Goal: Task Accomplishment & Management: Complete application form

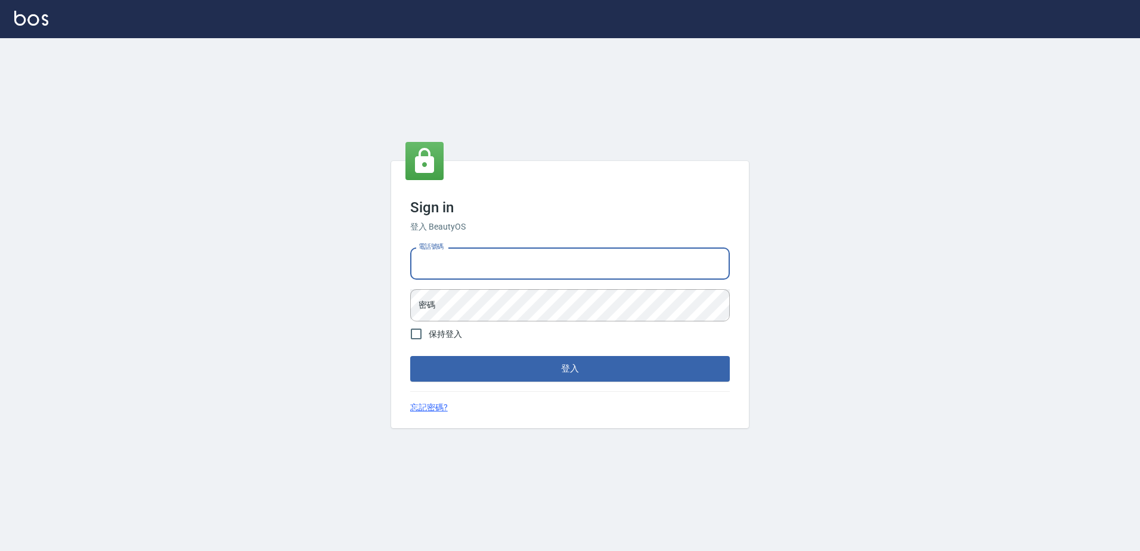
click at [487, 274] on input "電話號碼" at bounding box center [570, 264] width 320 height 32
type input "0426865599"
click at [410, 356] on button "登入" at bounding box center [570, 368] width 320 height 25
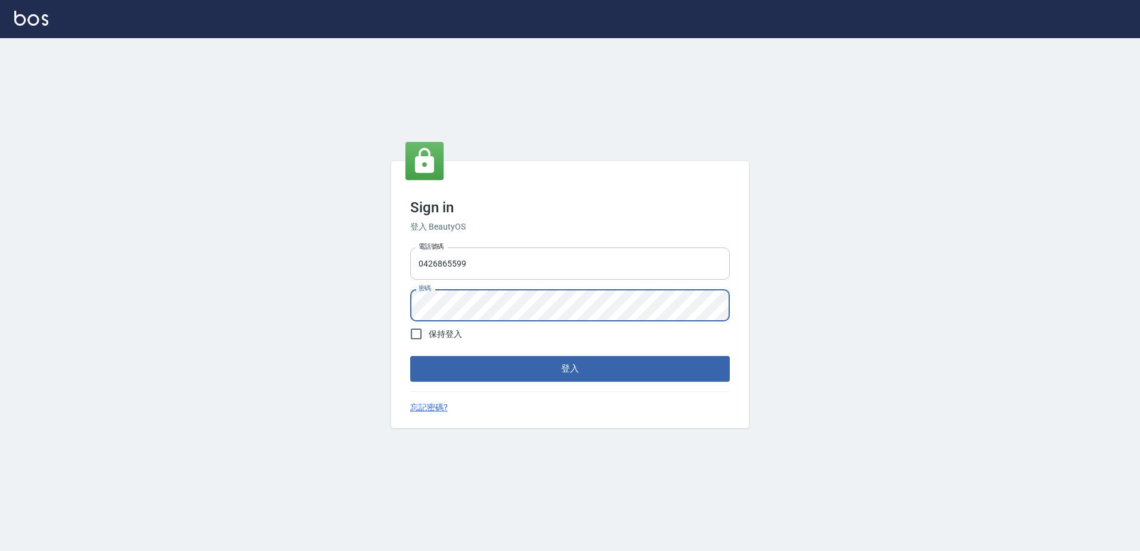
click at [410, 356] on button "登入" at bounding box center [570, 368] width 320 height 25
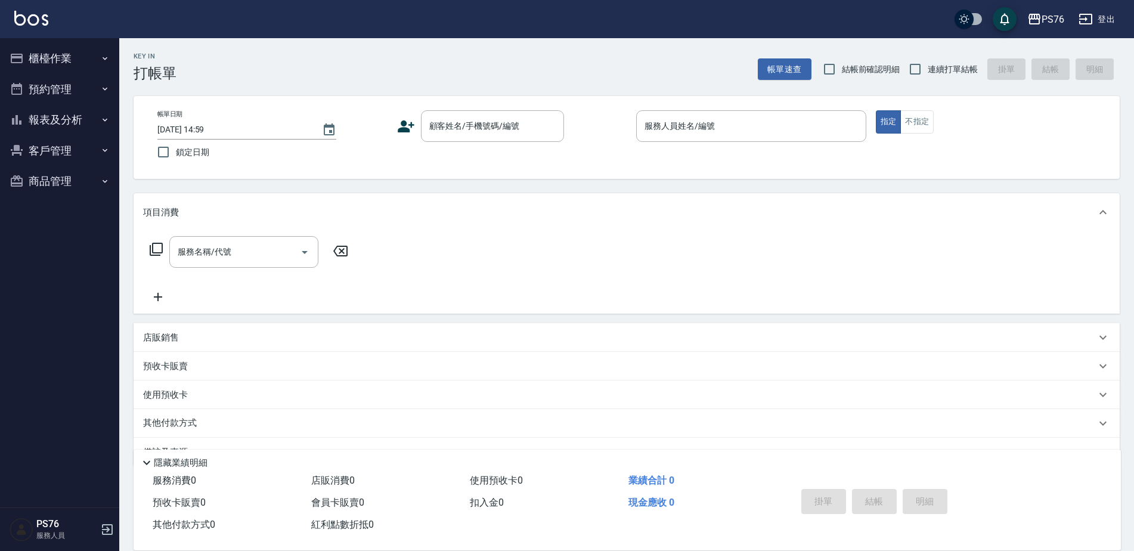
click at [963, 34] on div "PS76 登出" at bounding box center [567, 19] width 1134 height 38
click at [932, 81] on label "連續打單結帳" at bounding box center [940, 69] width 75 height 25
click at [928, 81] on input "連續打單結帳" at bounding box center [915, 69] width 25 height 25
checkbox input "true"
click at [497, 117] on div "顧客姓名/手機號碼/編號 顧客姓名/手機號碼/編號" at bounding box center [492, 126] width 143 height 32
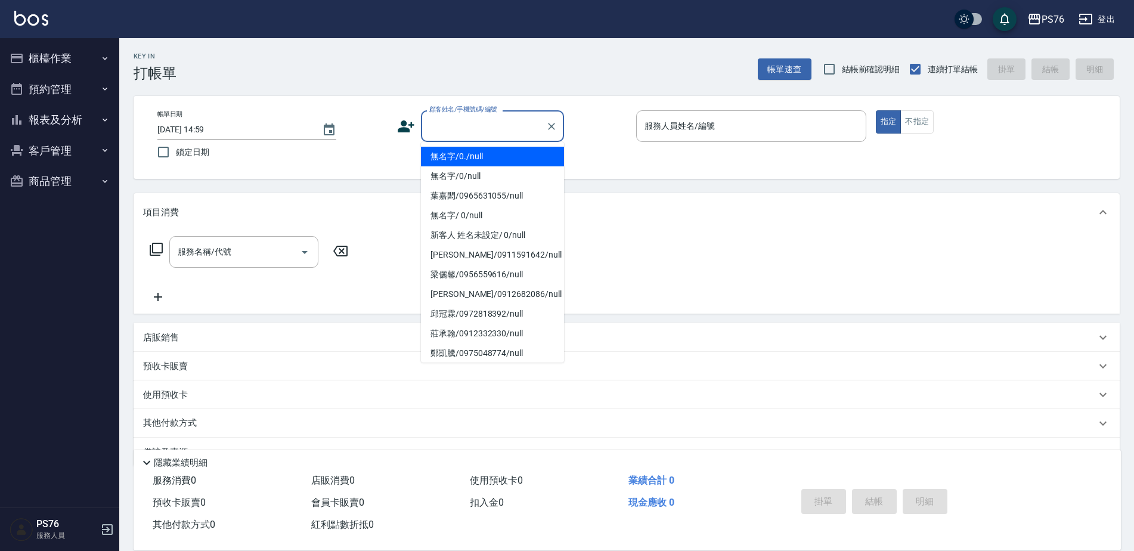
type input "無名字/0./null"
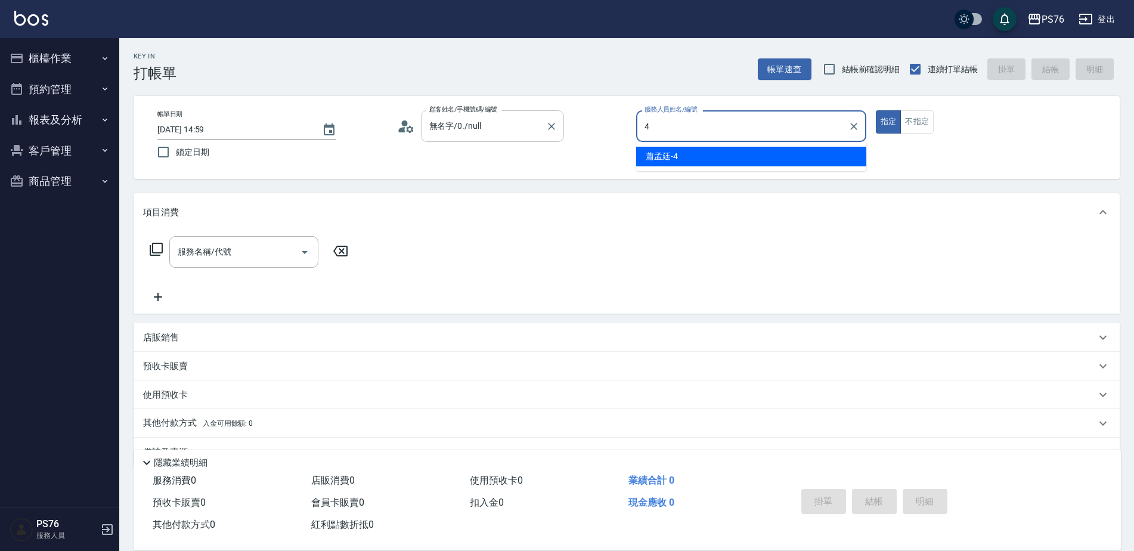
type input "蕭孟廷-4"
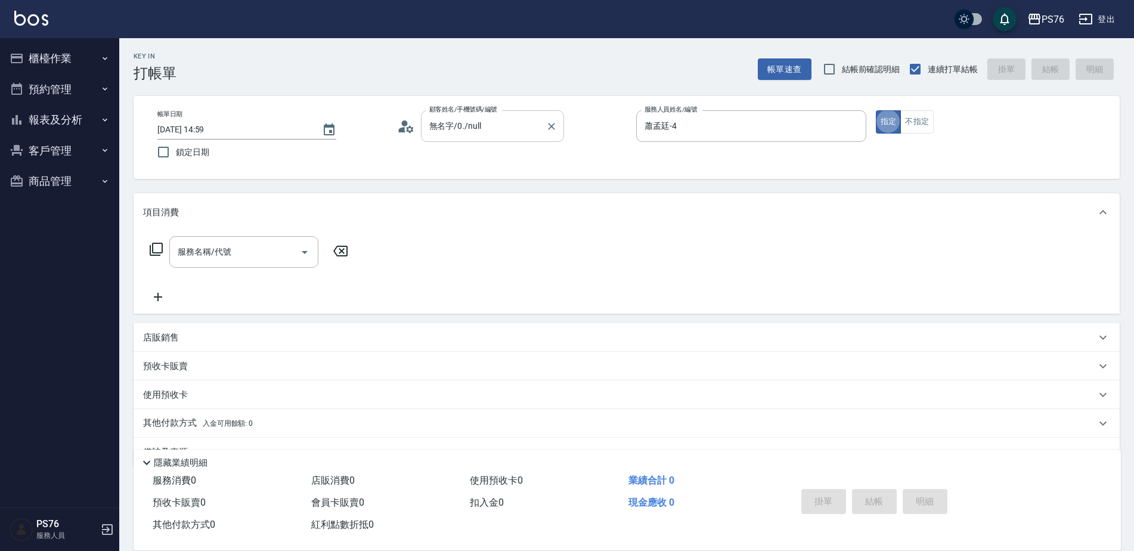
type button "true"
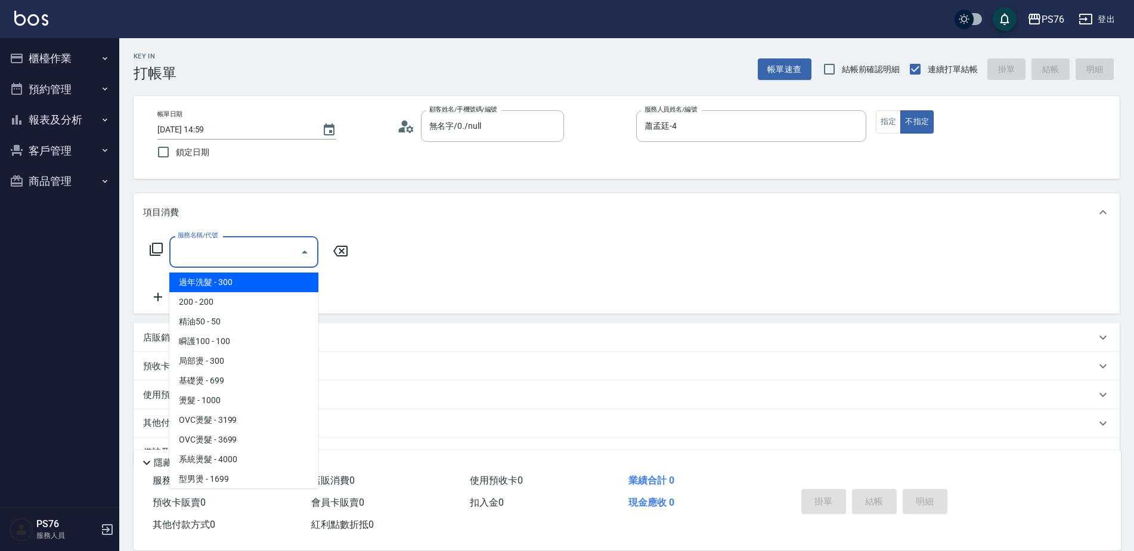
click at [239, 254] on input "服務名稱/代號" at bounding box center [235, 252] width 120 height 21
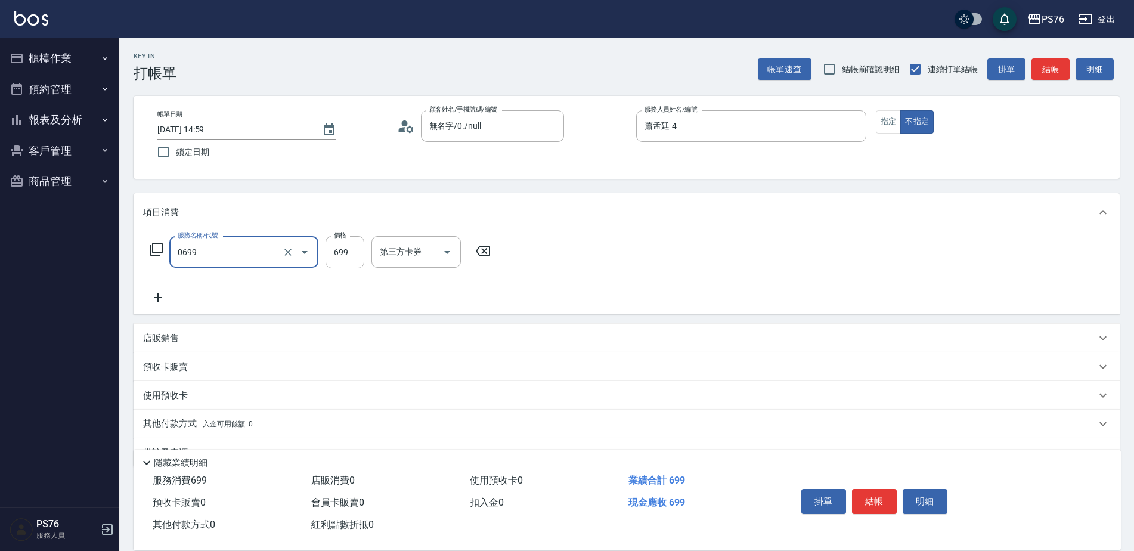
type input "精油SPA(0699)"
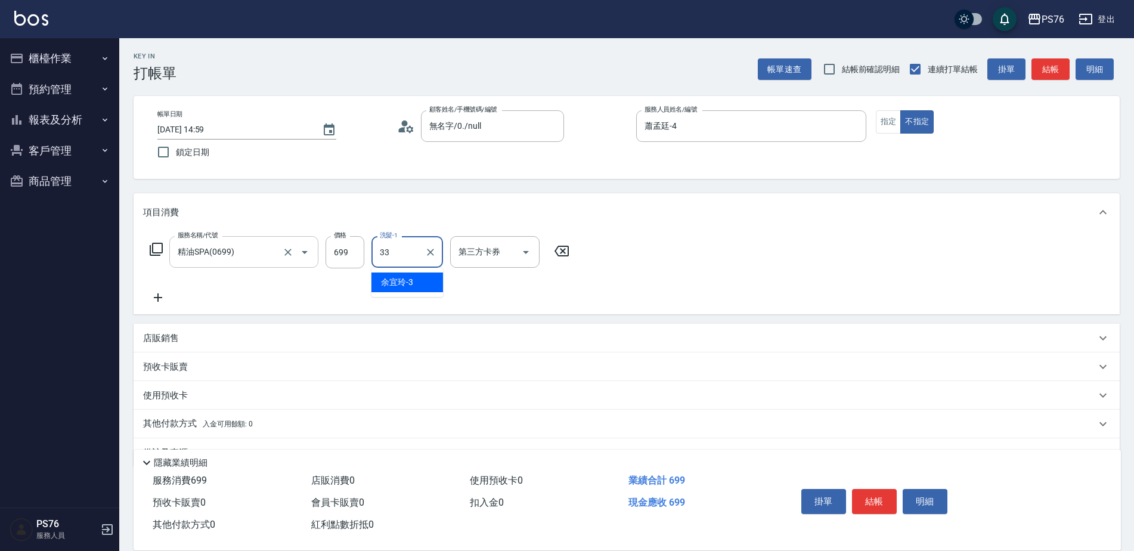
type input "[PERSON_NAME]33"
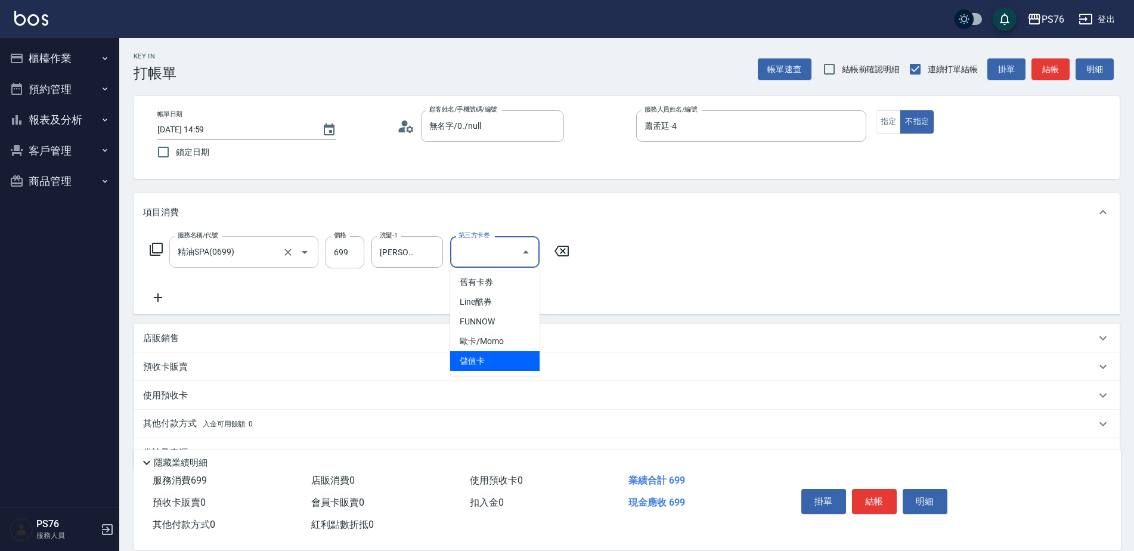
type input "儲值卡"
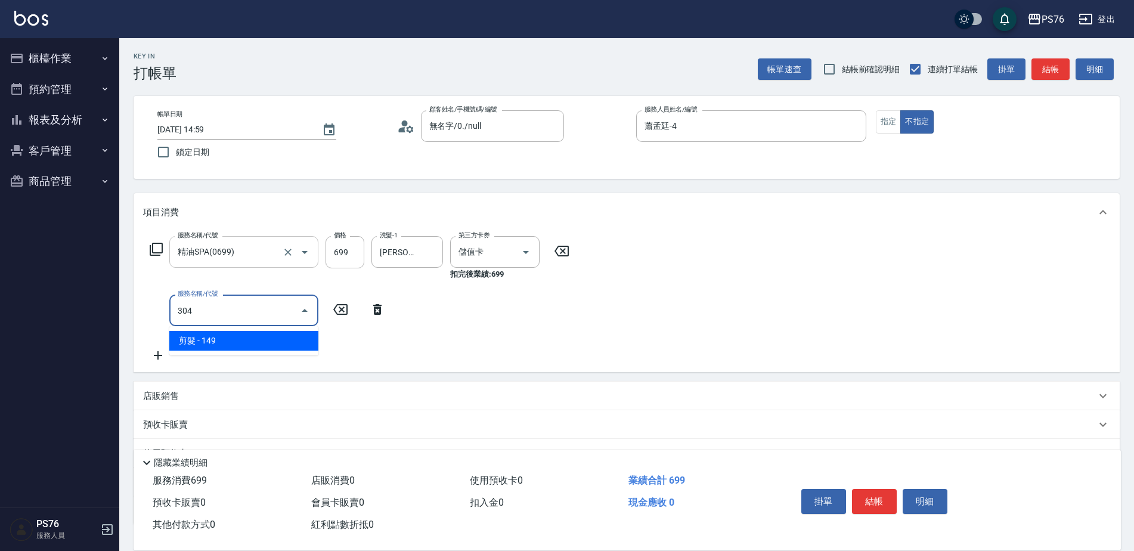
type input "剪髮(304)"
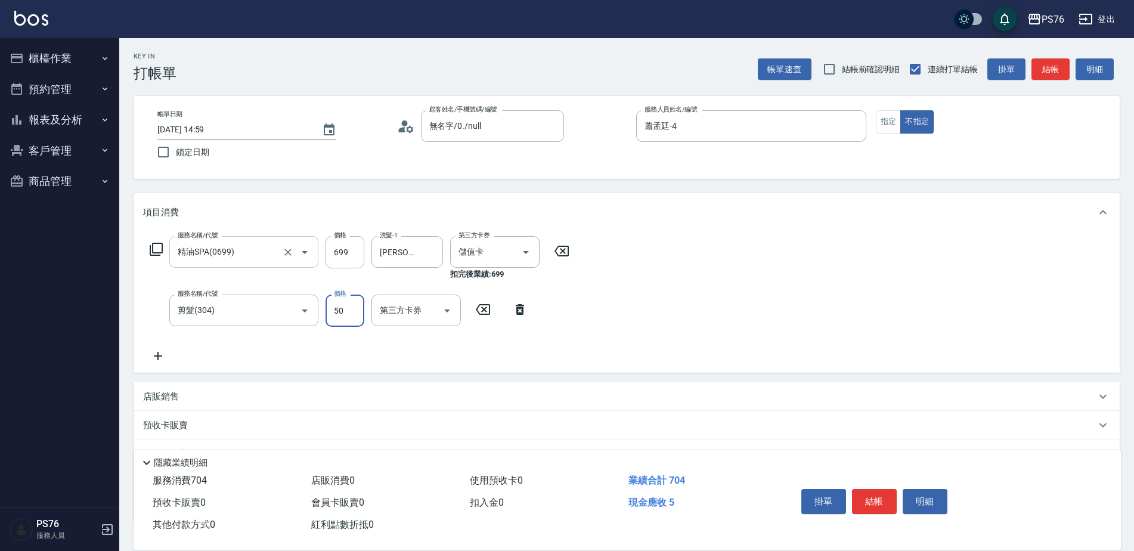
type input "50"
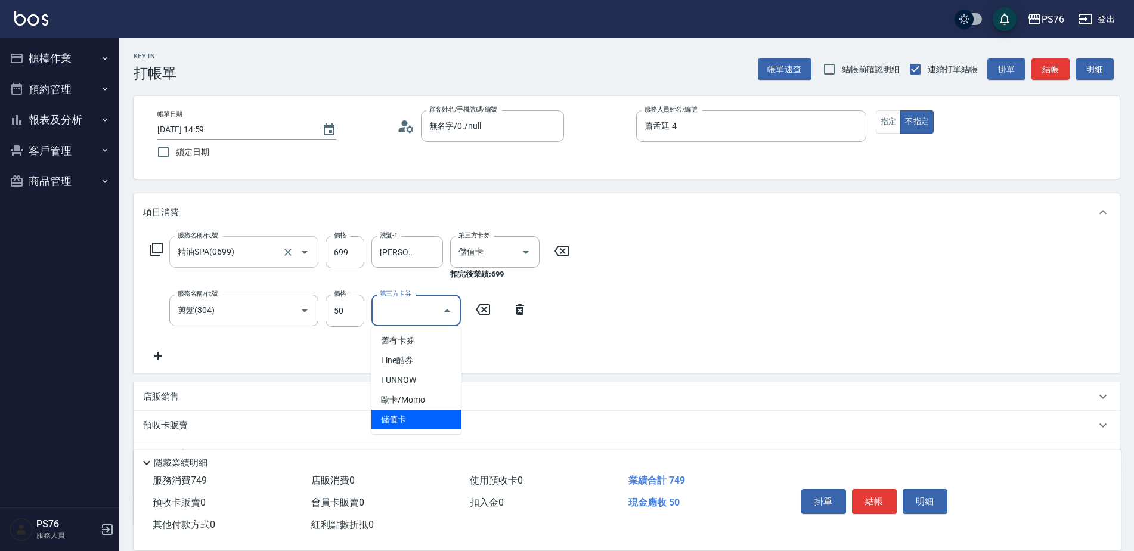
type input "儲值卡"
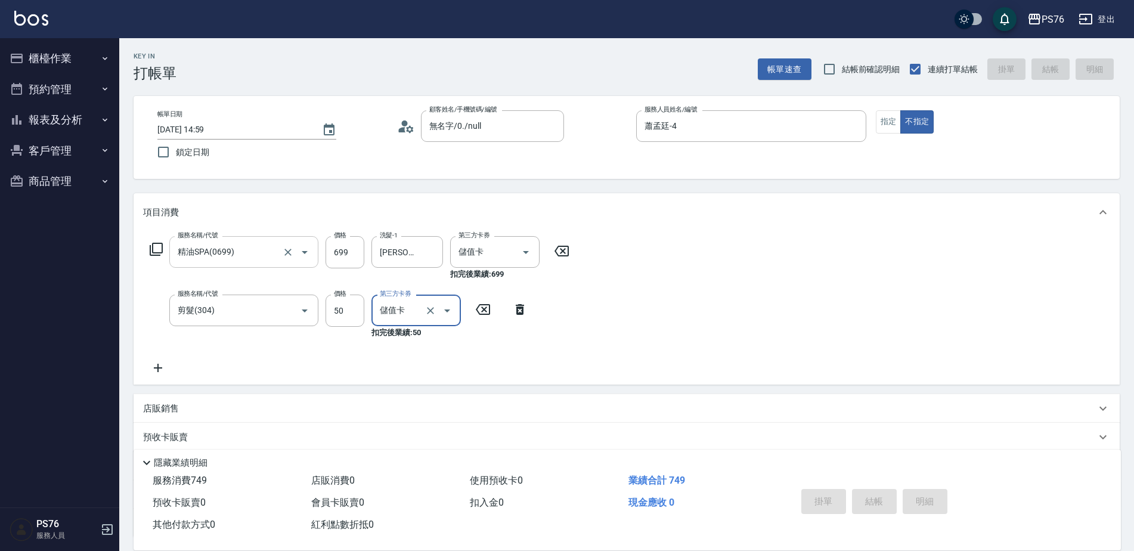
type input "[DATE] 15:00"
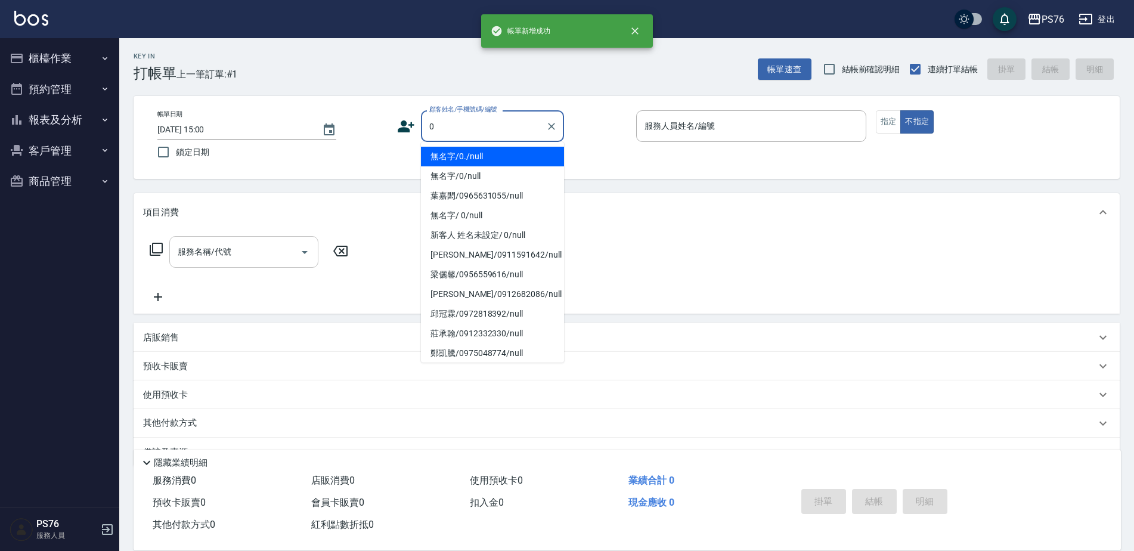
type input "無名字/0./null"
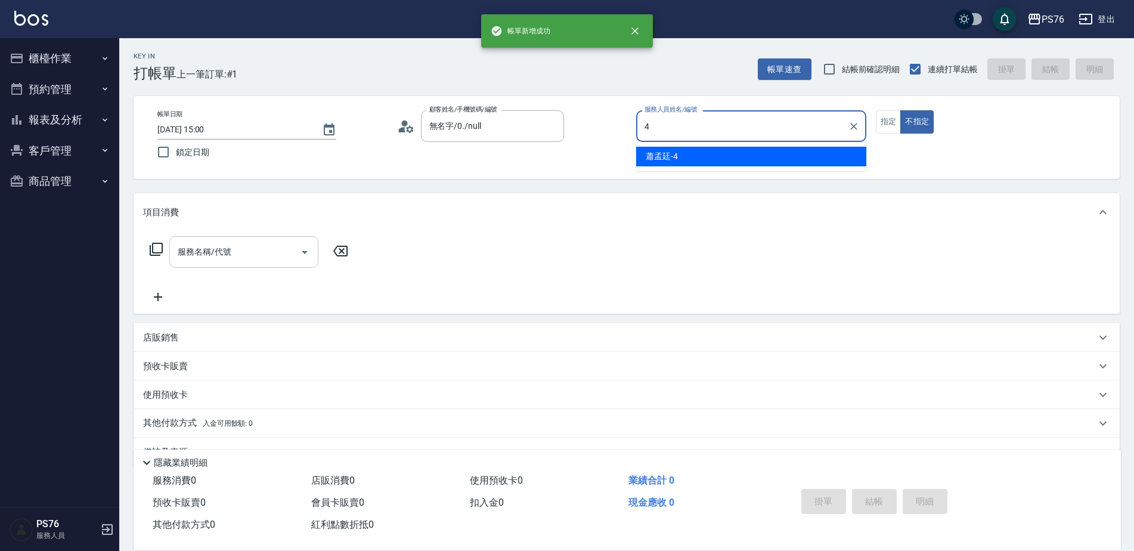
type input "蕭孟廷-4"
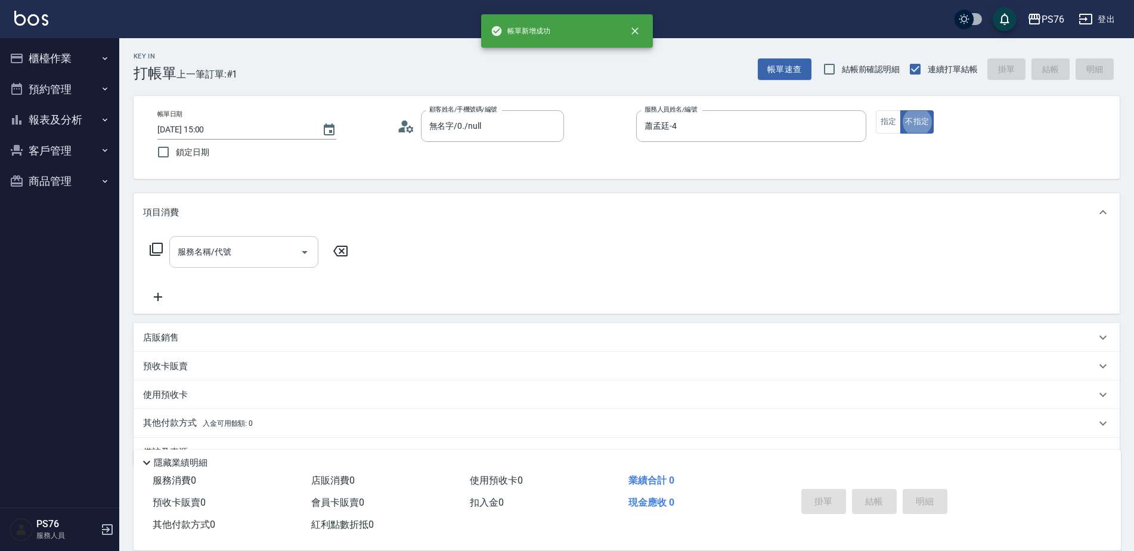
type button "false"
type input "無名字/0/null"
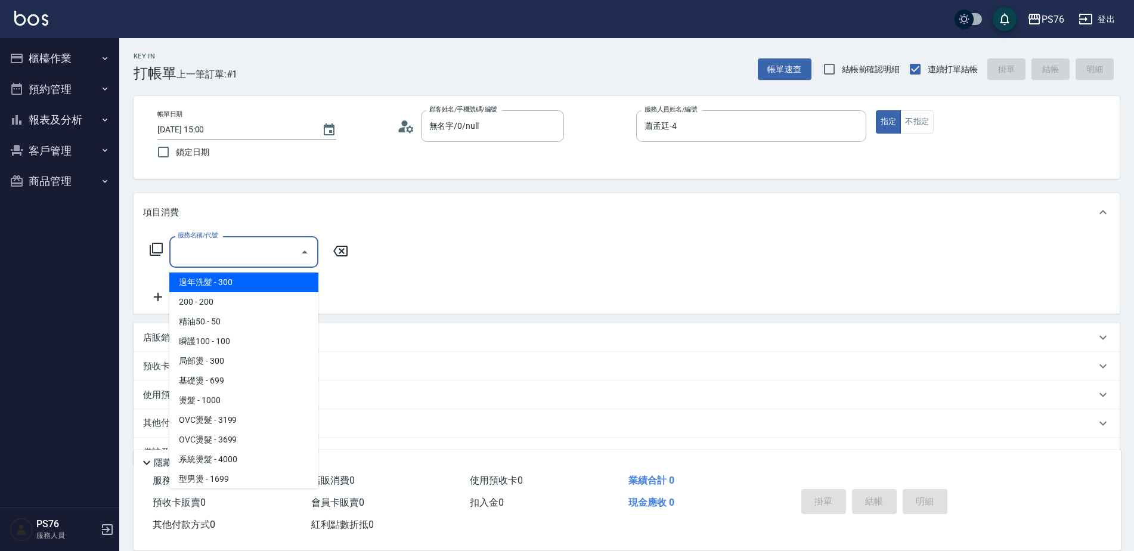
click at [239, 254] on input "服務名稱/代號" at bounding box center [235, 252] width 120 height 21
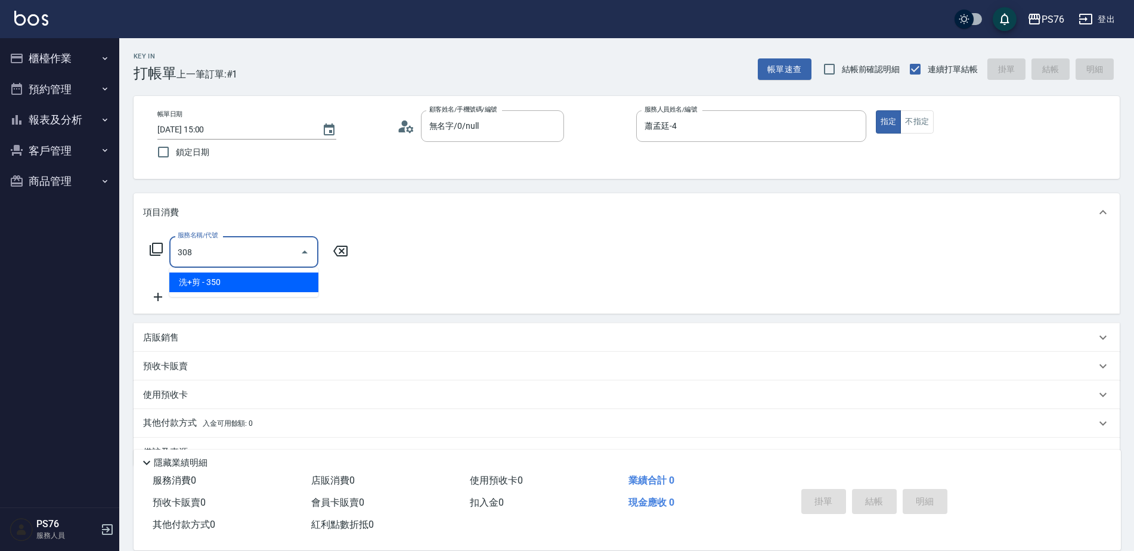
type input "洗+剪(308)"
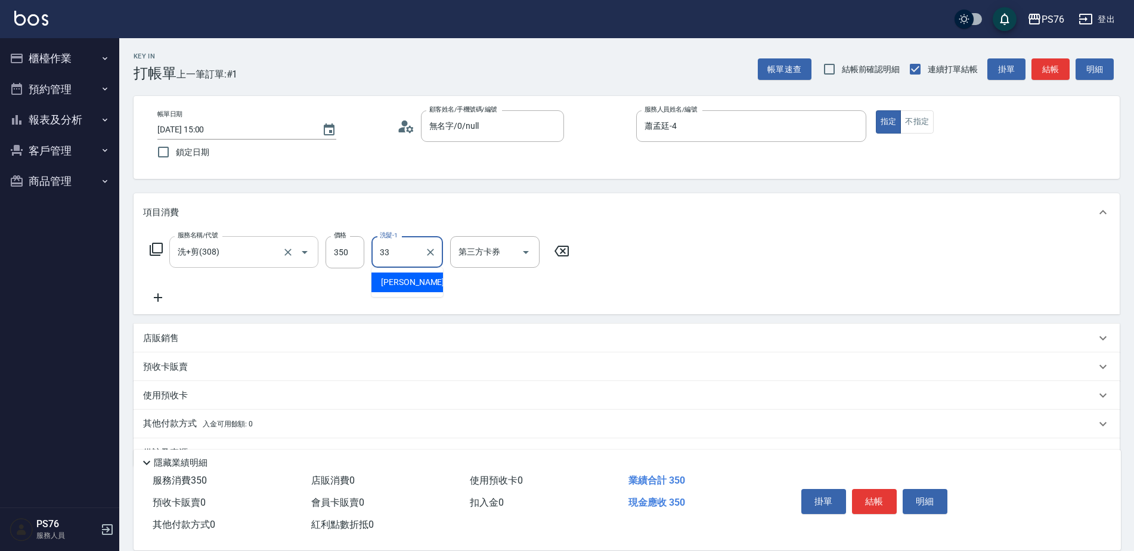
type input "[PERSON_NAME]33"
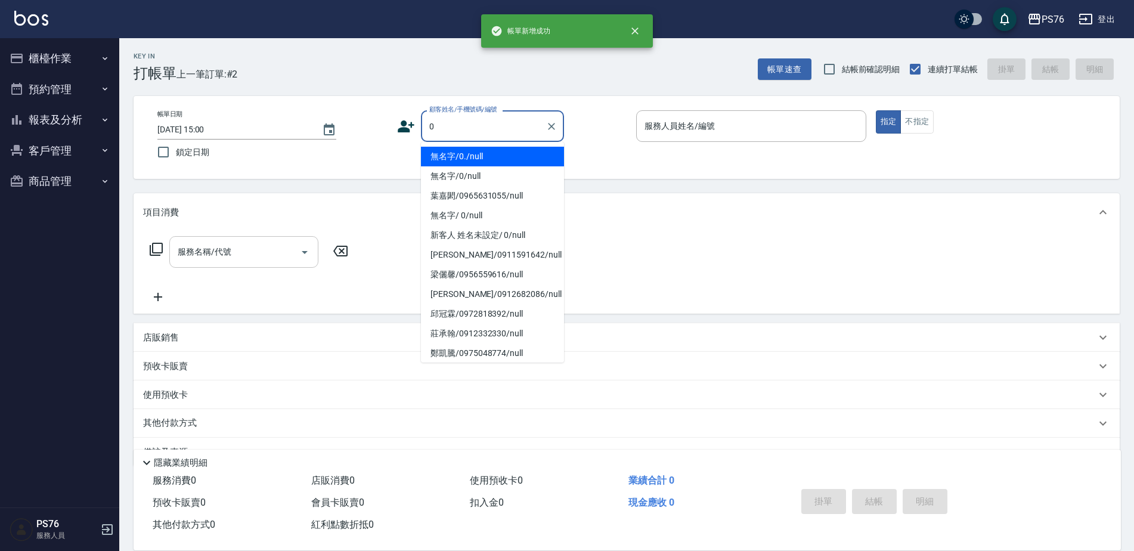
type input "無名字/0./null"
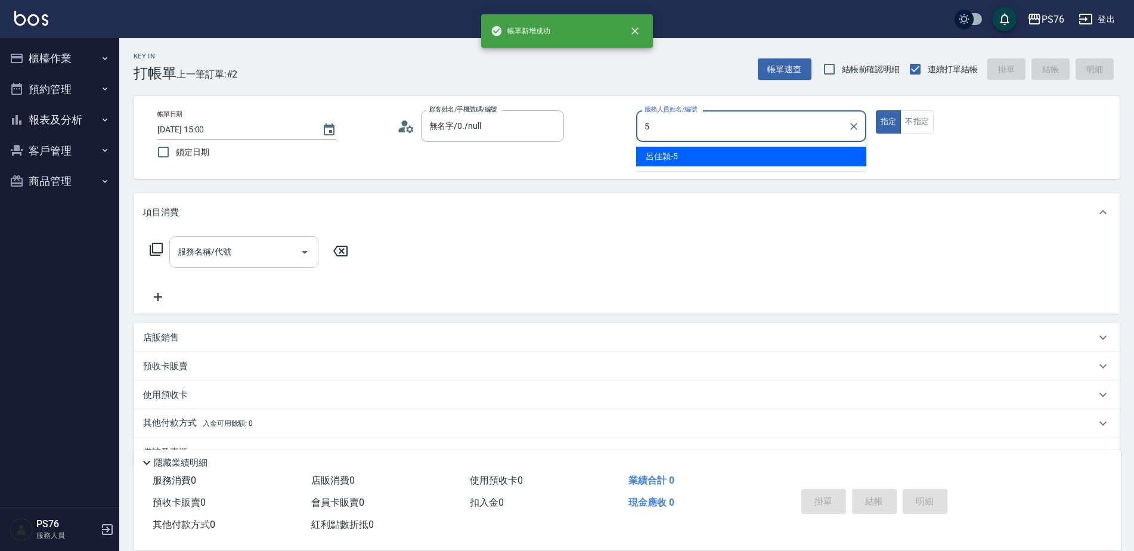
type input "呂佳穎-5"
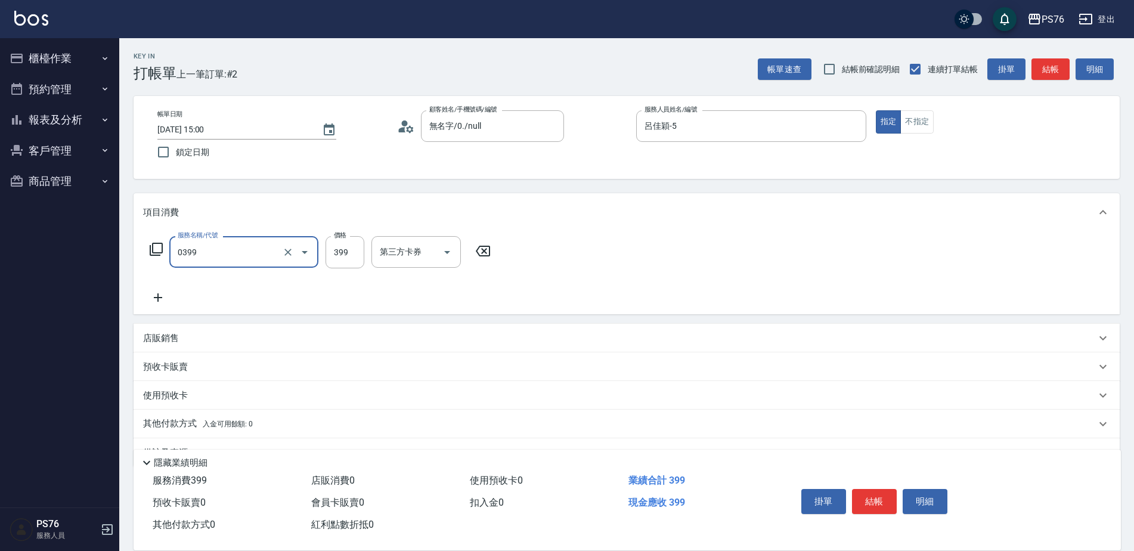
type input "海鹽399(0399)"
type input "呂佳穎-5"
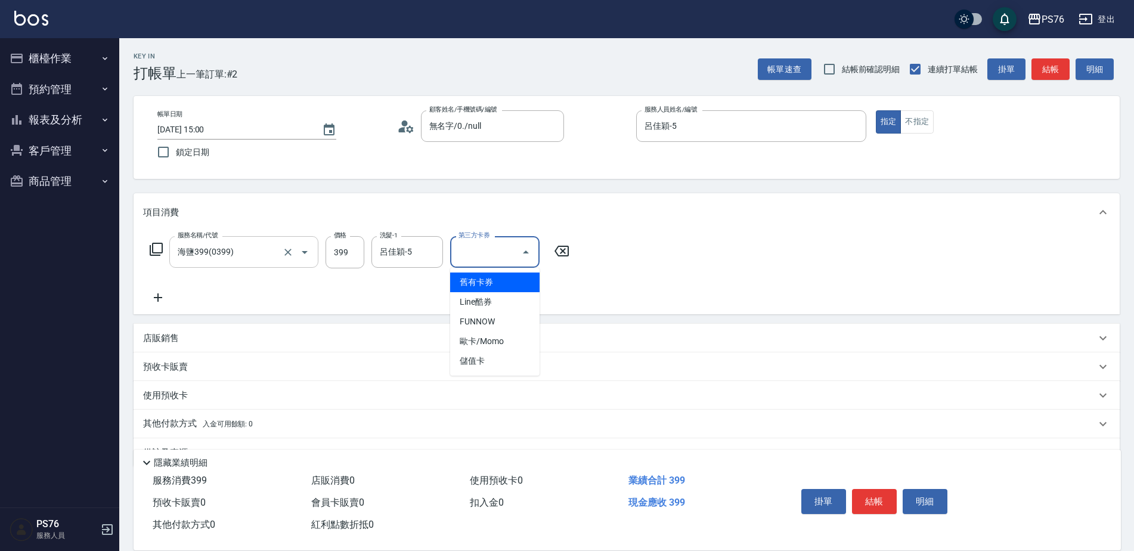
type input "儲值卡"
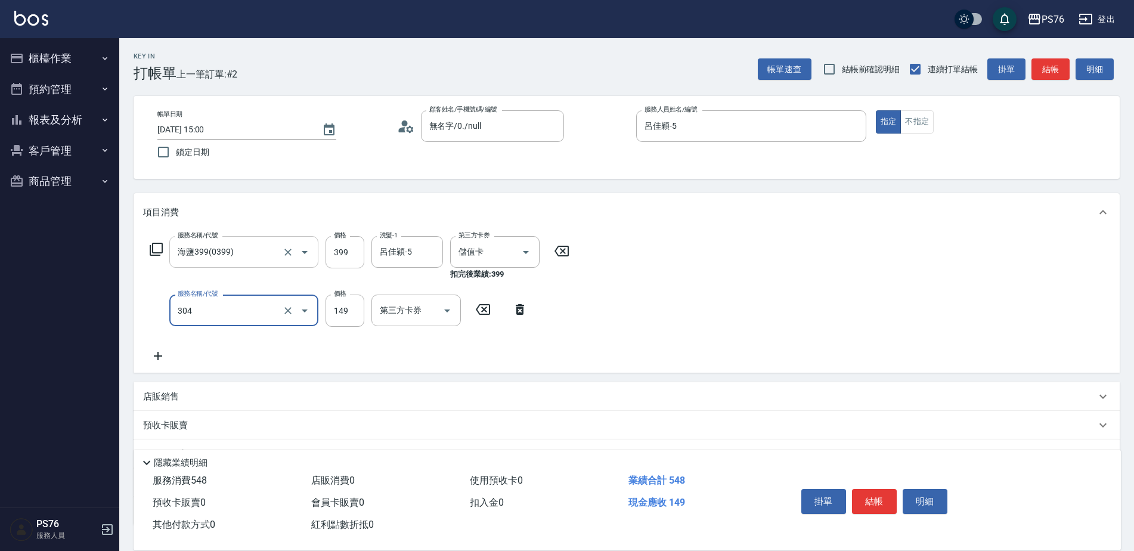
type input "剪髮(304)"
type input "179"
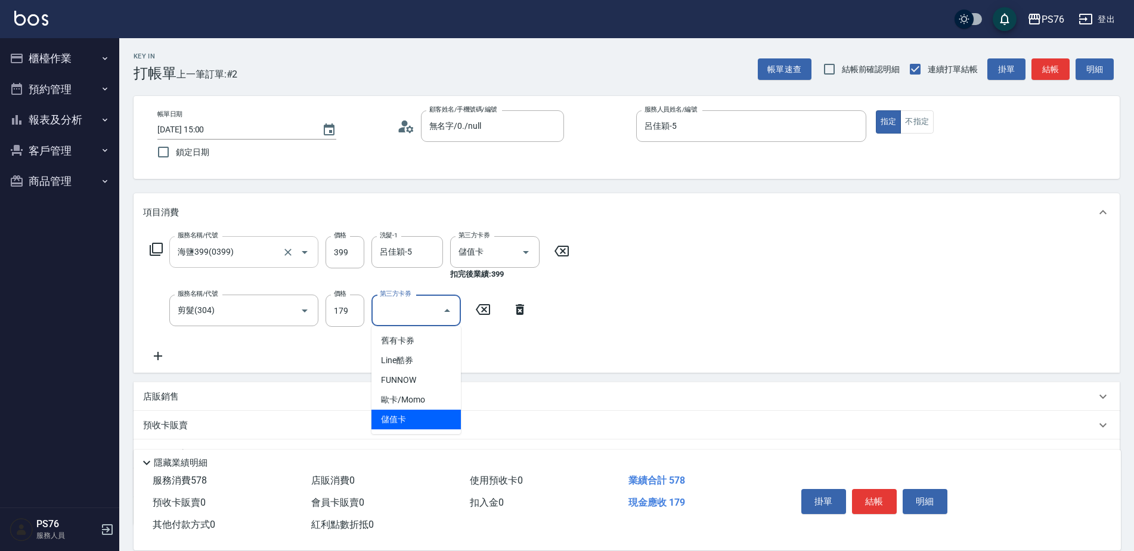
type input "儲值卡"
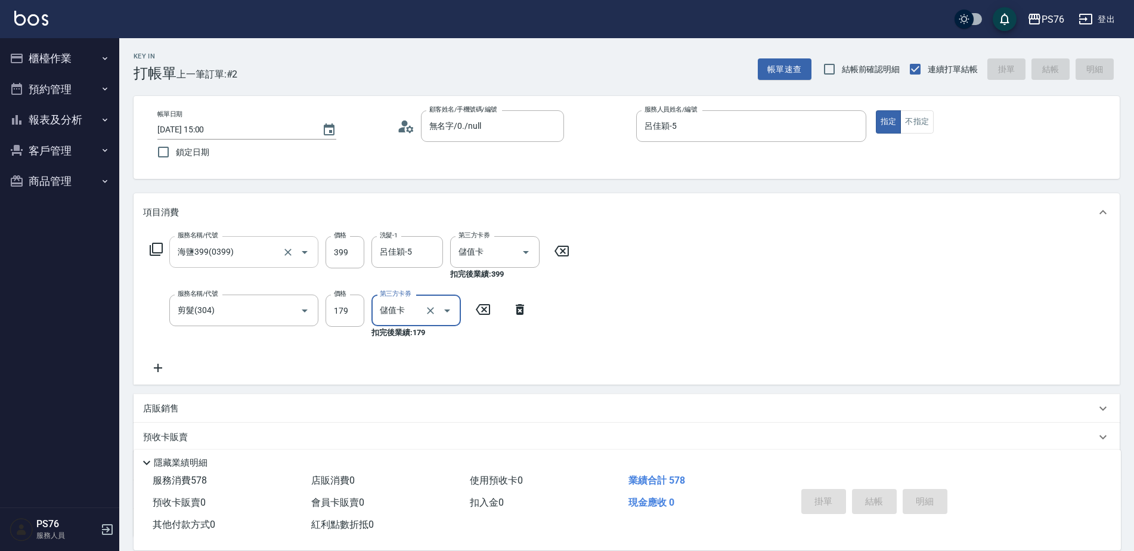
type input "[DATE] 15:01"
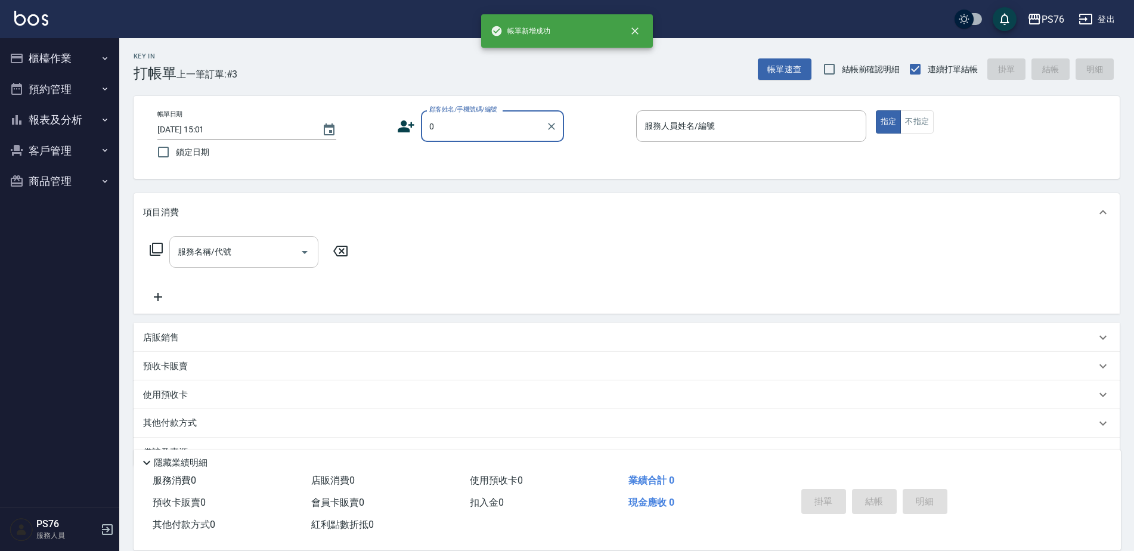
type input "無名字/0./null"
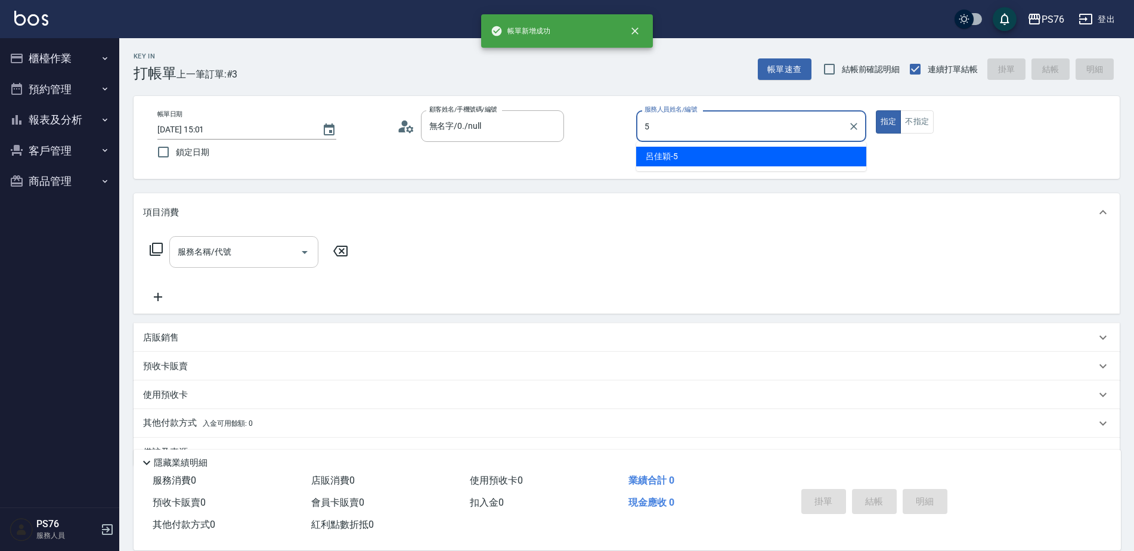
type input "呂佳穎-5"
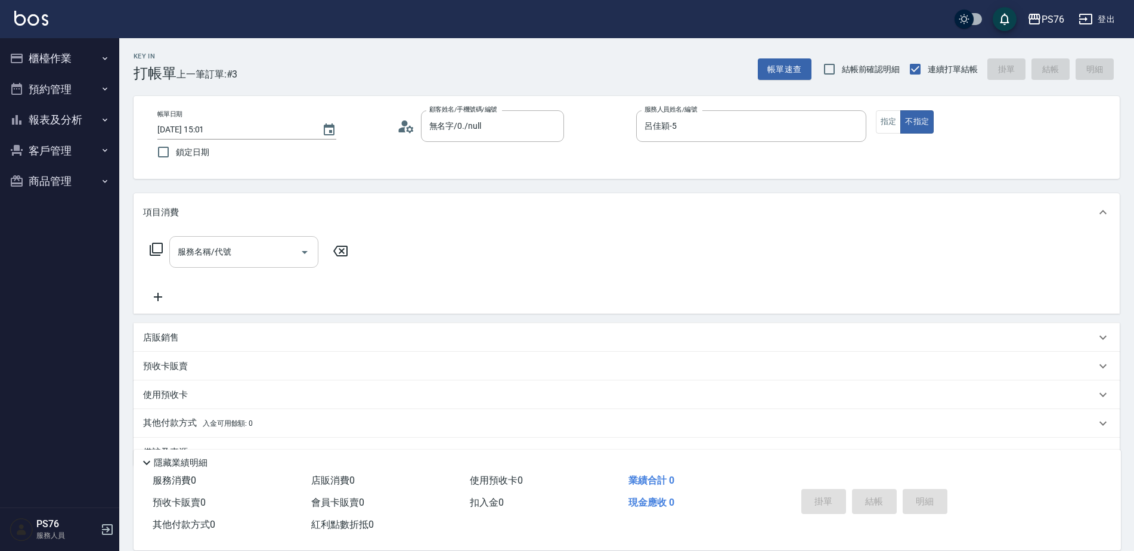
click at [239, 255] on input "服務名稱/代號" at bounding box center [235, 252] width 120 height 21
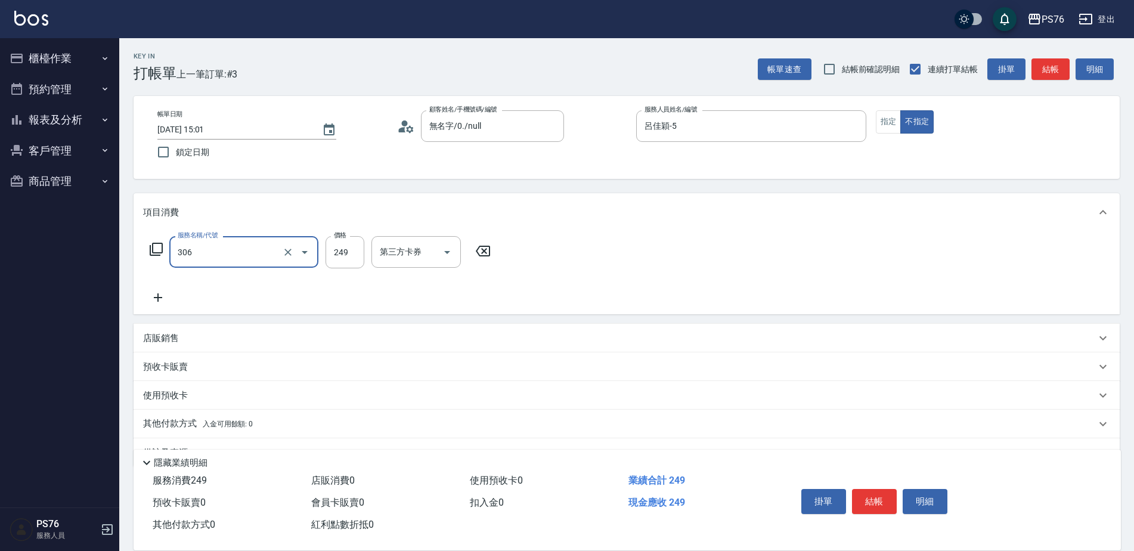
type input "剪髮(306)"
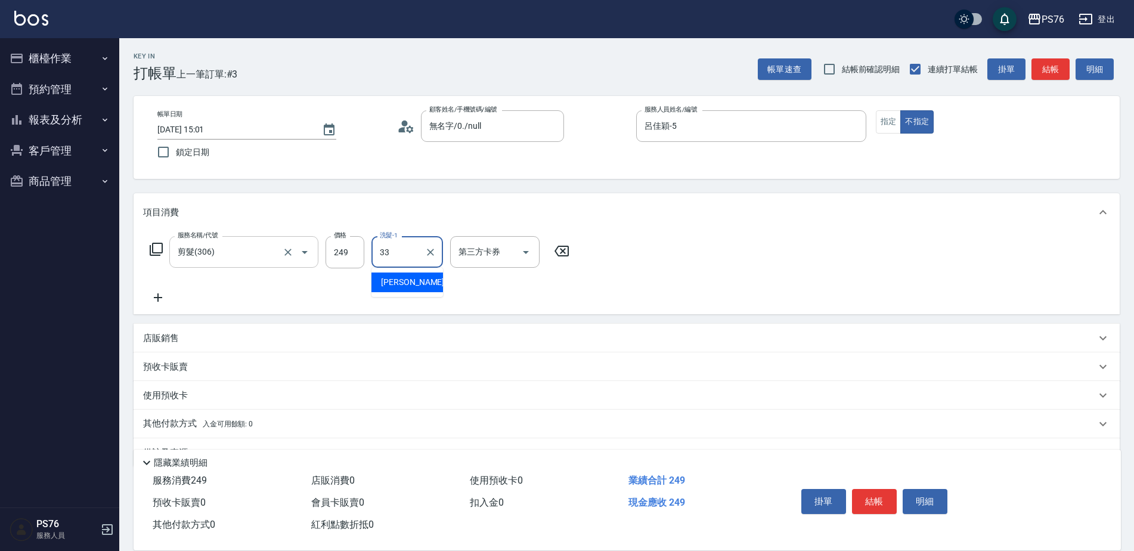
type input "[PERSON_NAME]33"
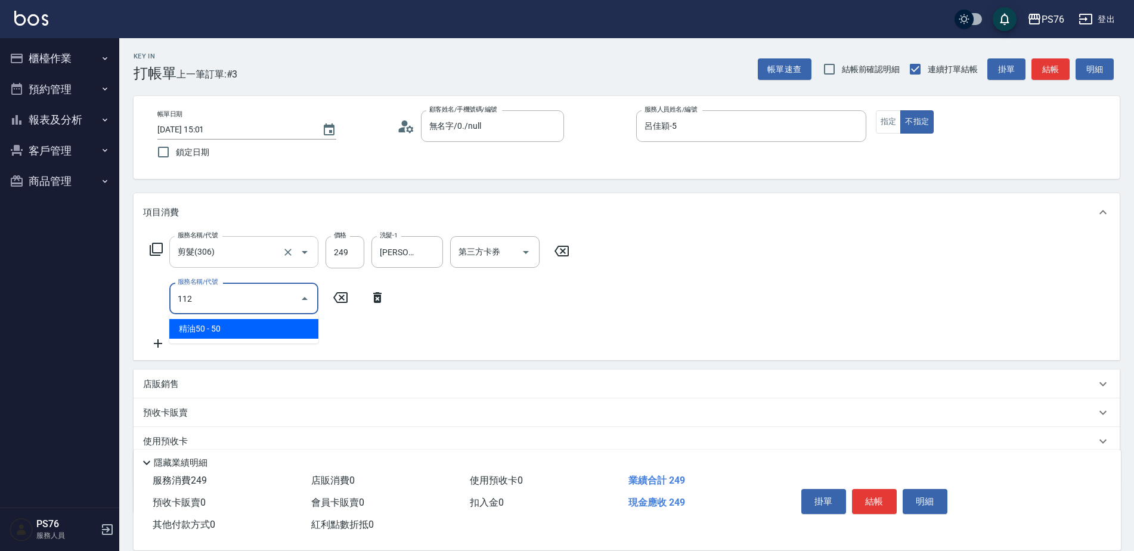
type input "精油50(112)"
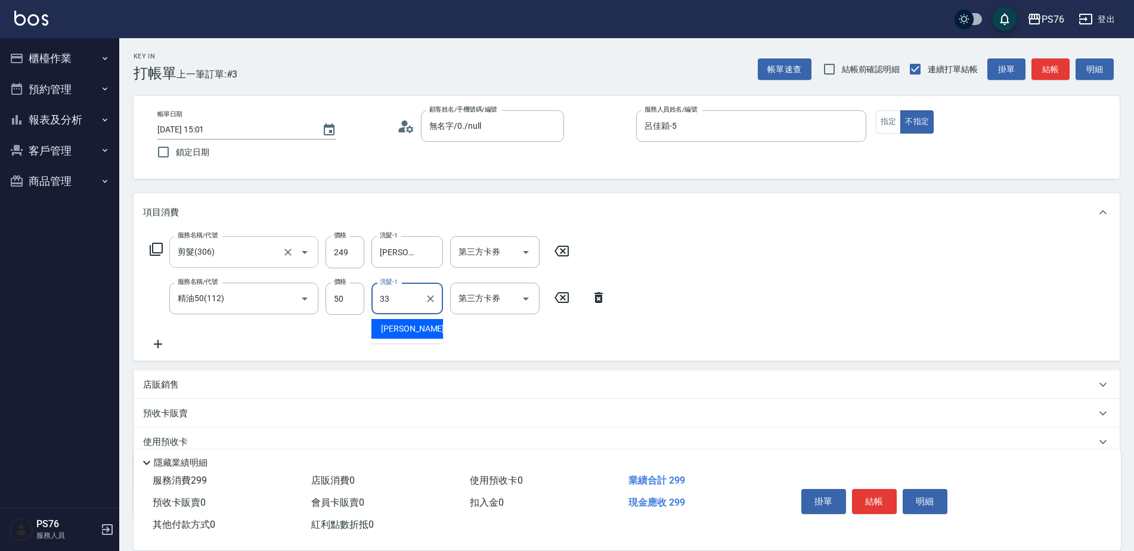
type input "[PERSON_NAME]33"
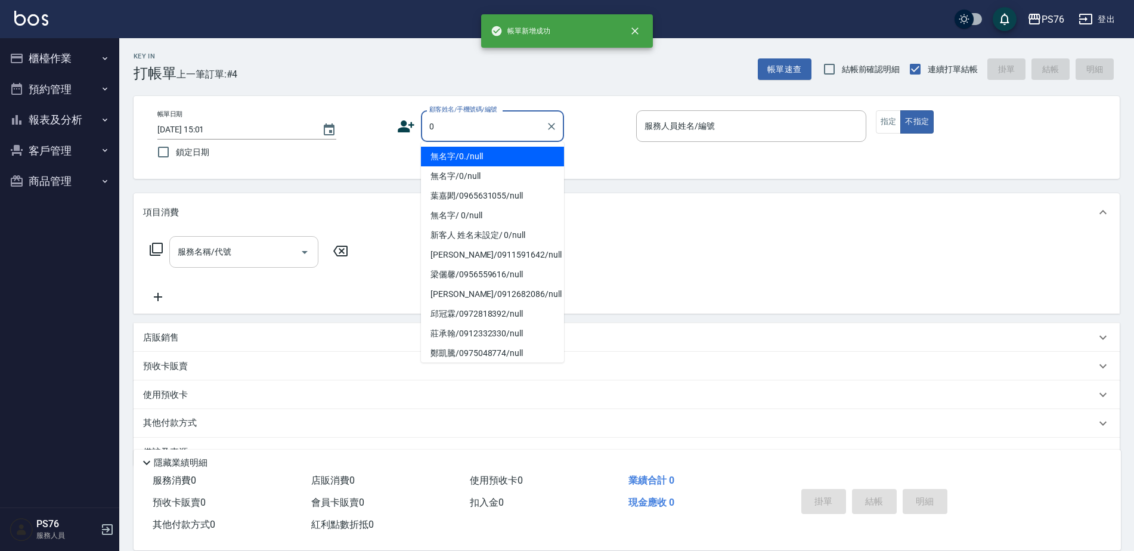
type input "無名字/0./null"
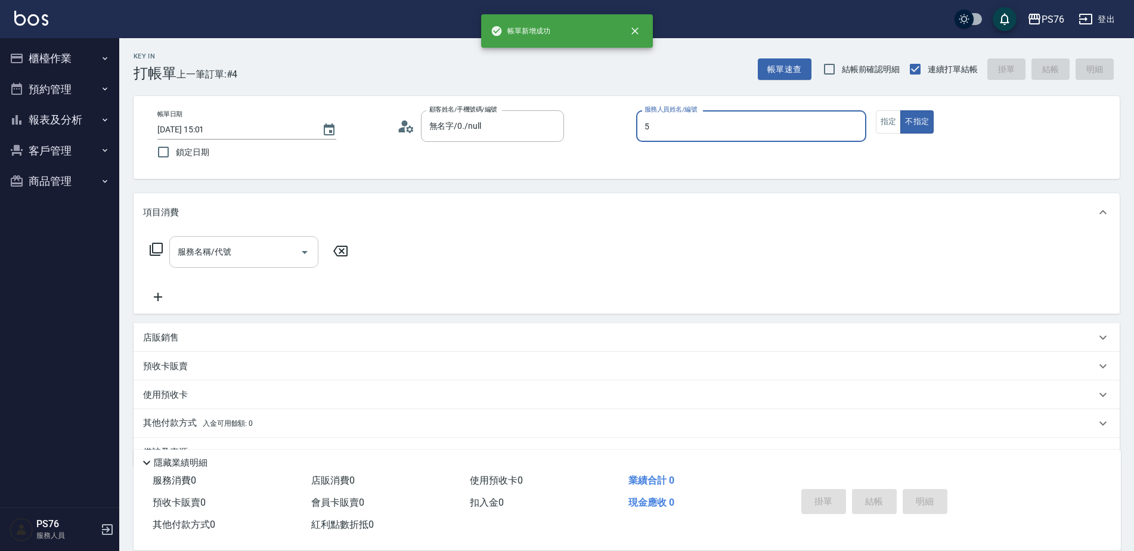
type input "呂佳穎-5"
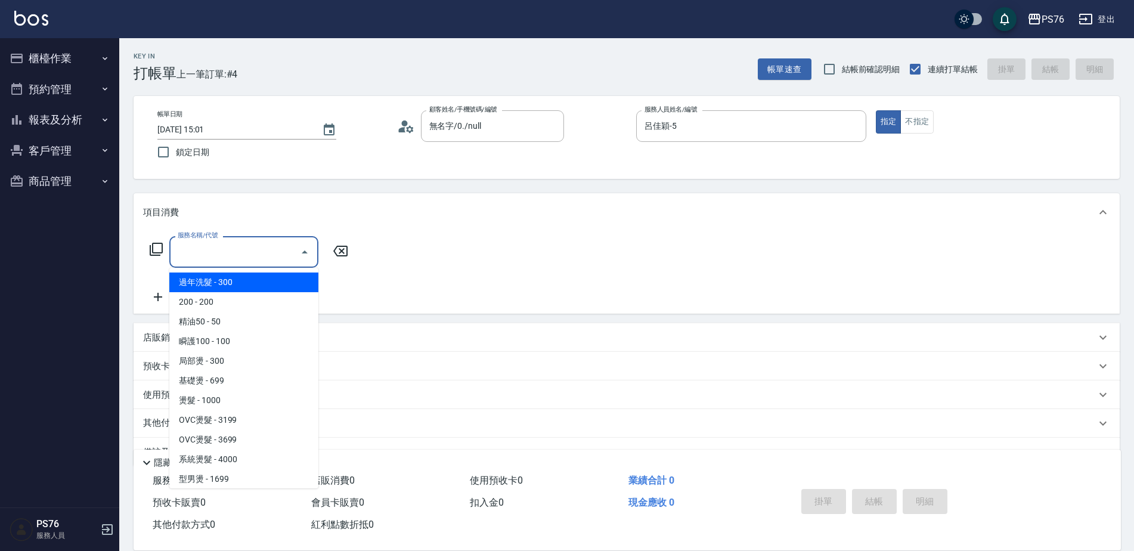
click at [204, 254] on input "服務名稱/代號" at bounding box center [235, 252] width 120 height 21
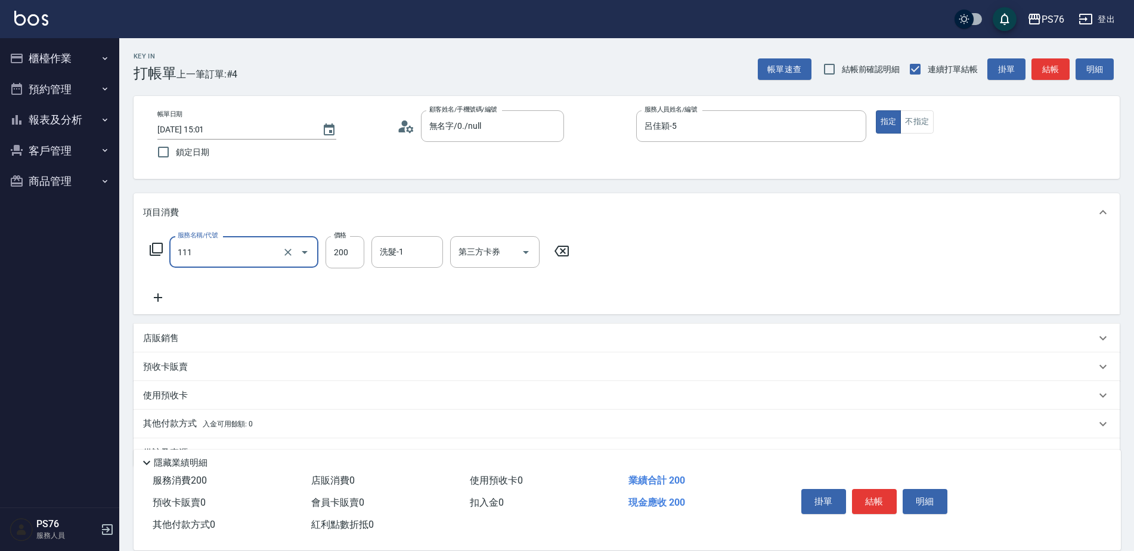
type input "200(111)"
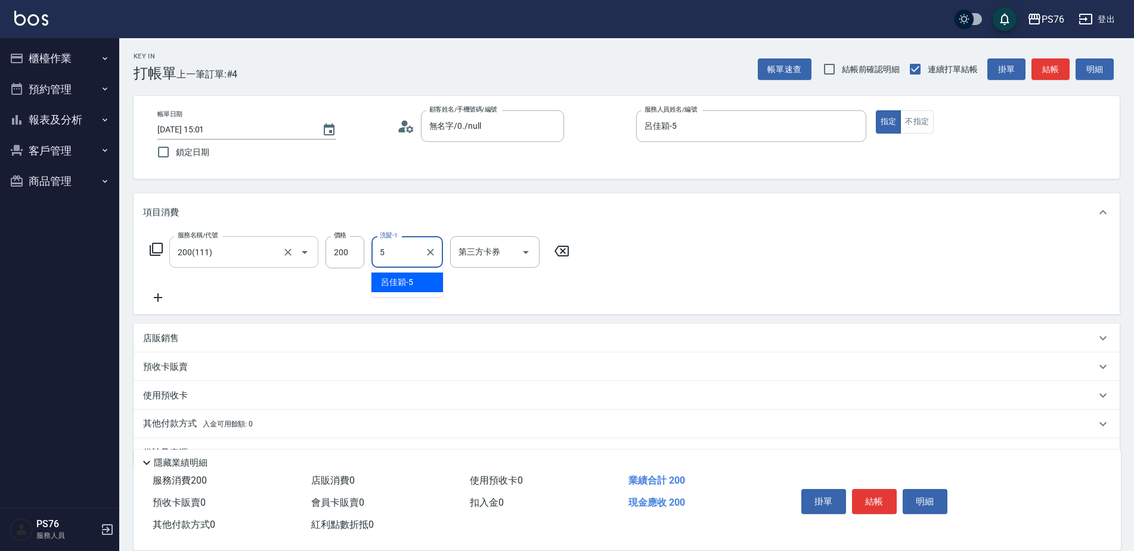
type input "呂佳穎-5"
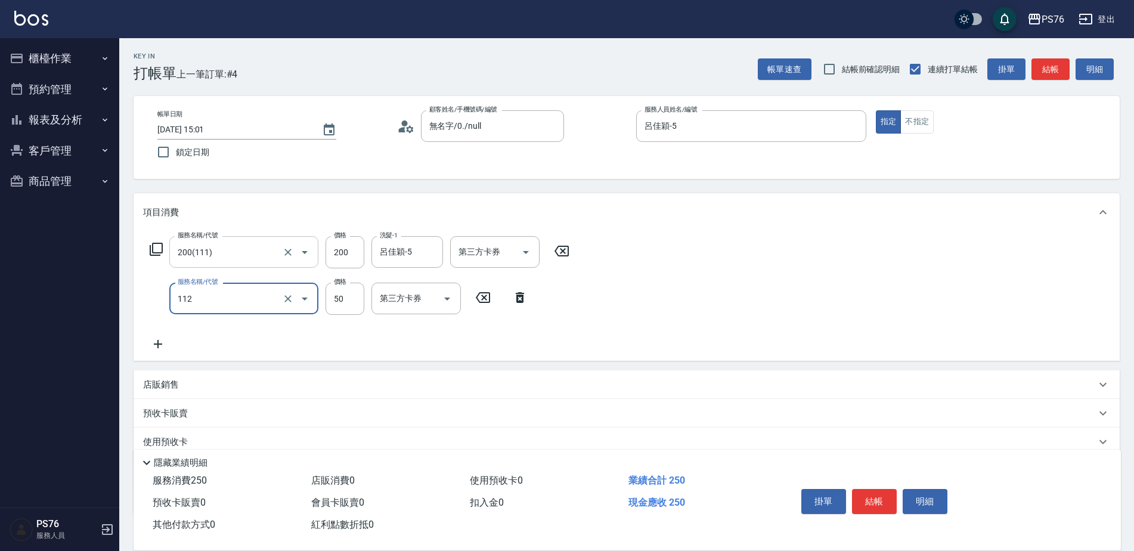
type input "精油50(112)"
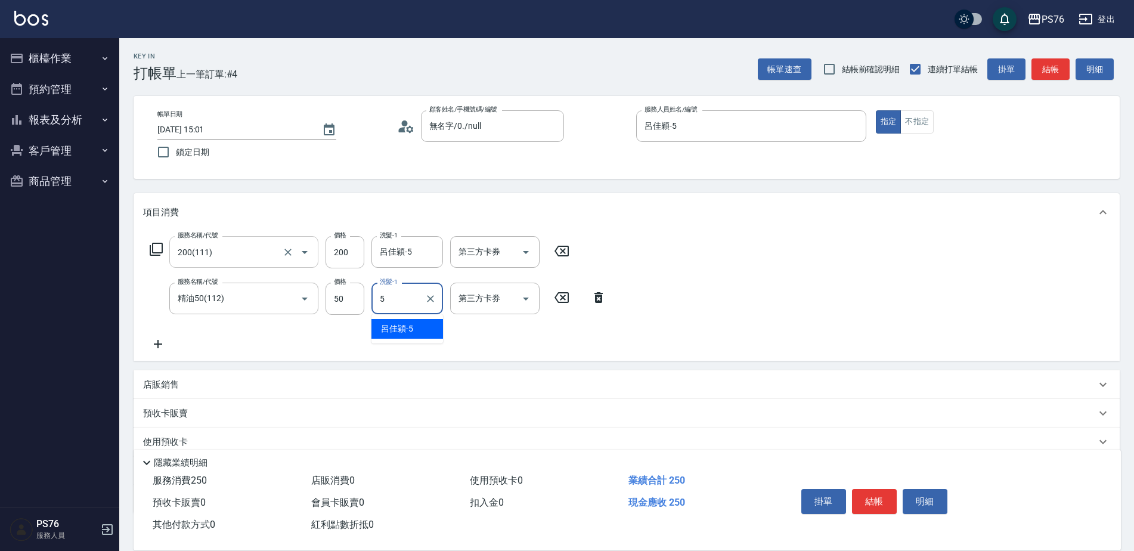
type input "呂佳穎-5"
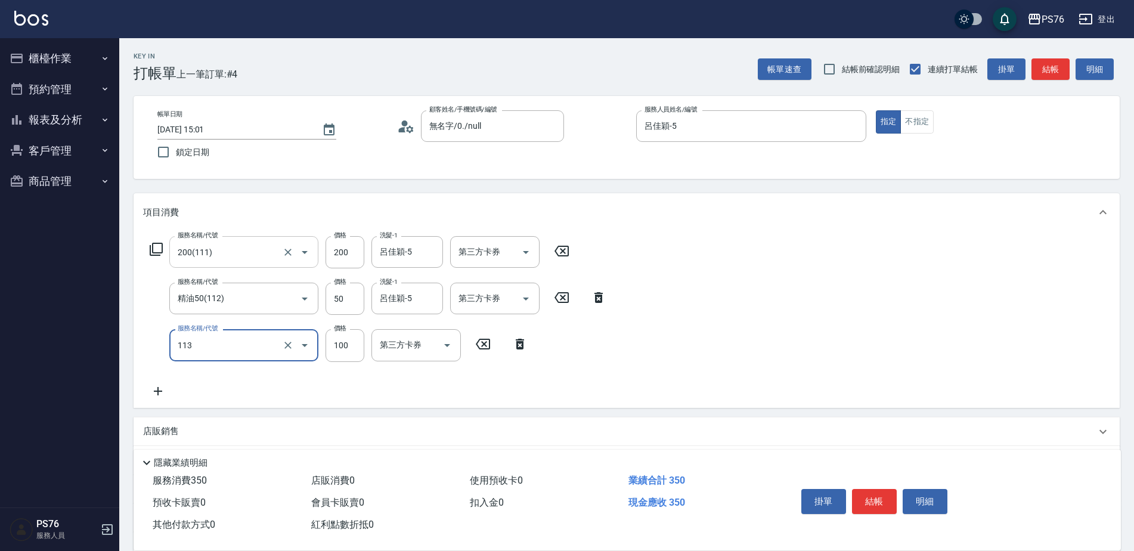
type input "瞬護100(113)"
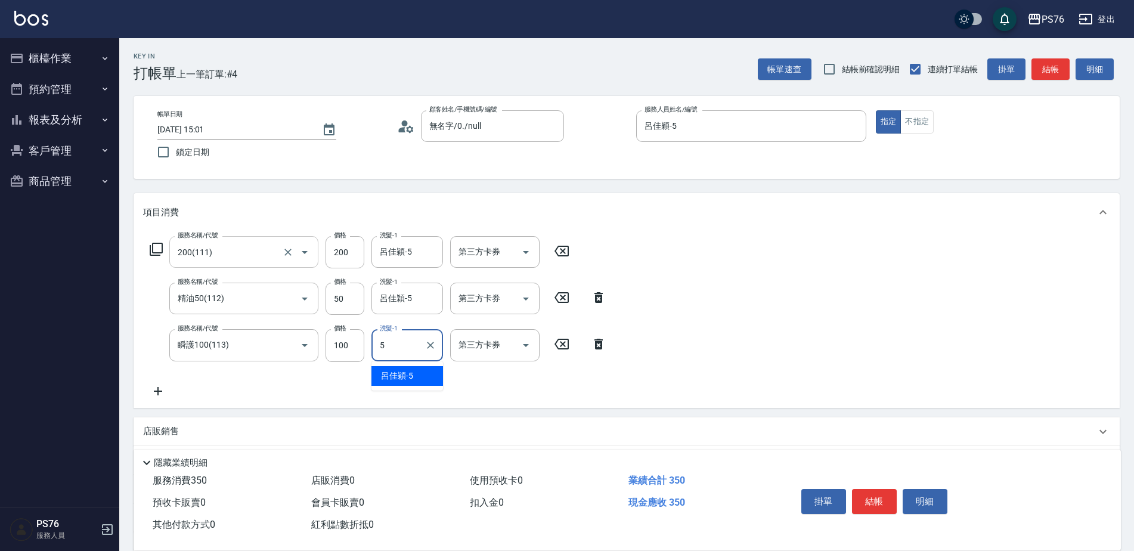
type input "呂佳穎-5"
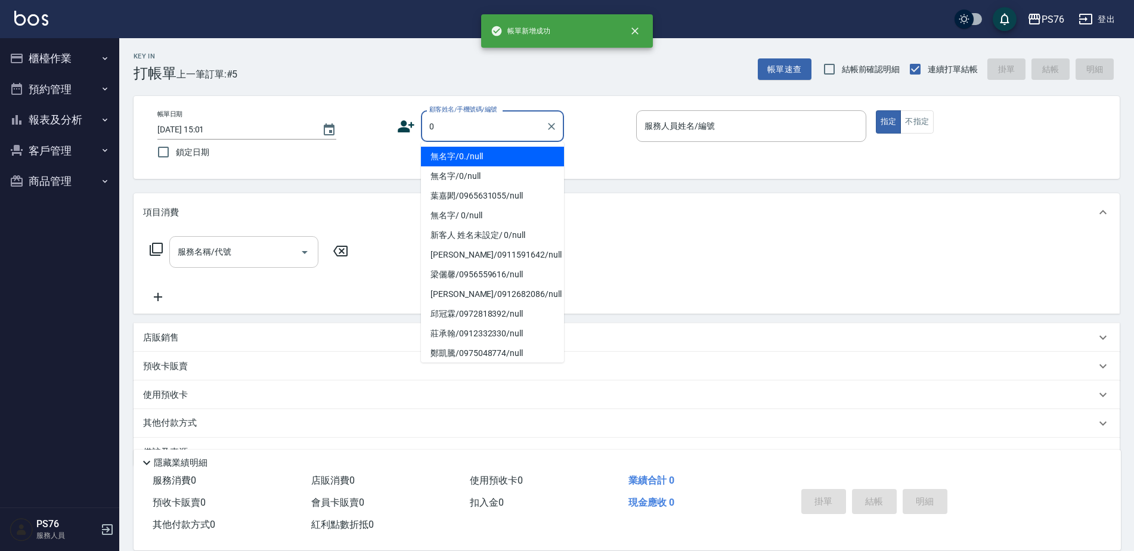
type input "無名字/0./null"
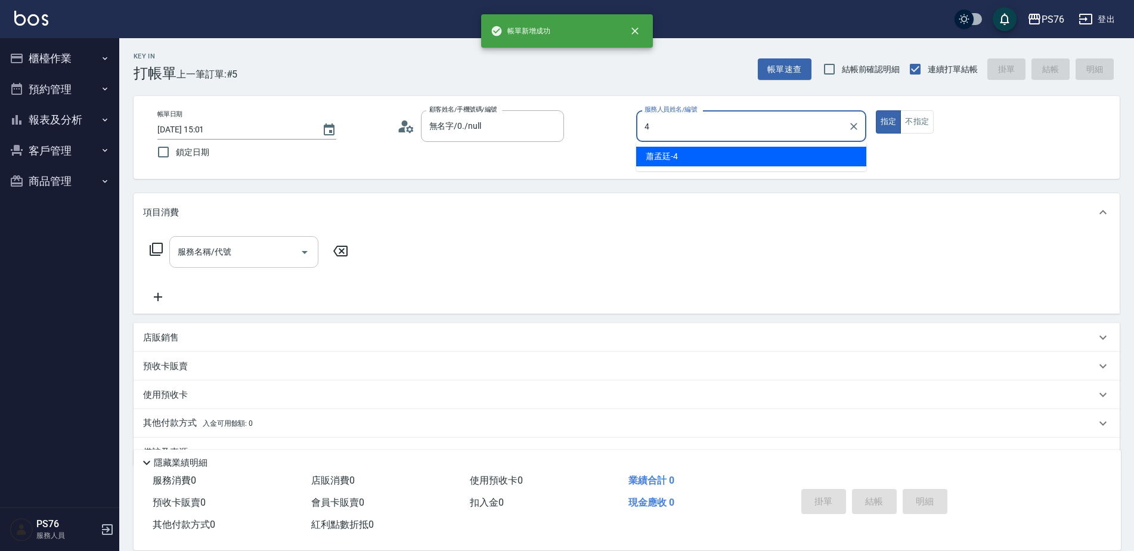
type input "蕭孟廷-4"
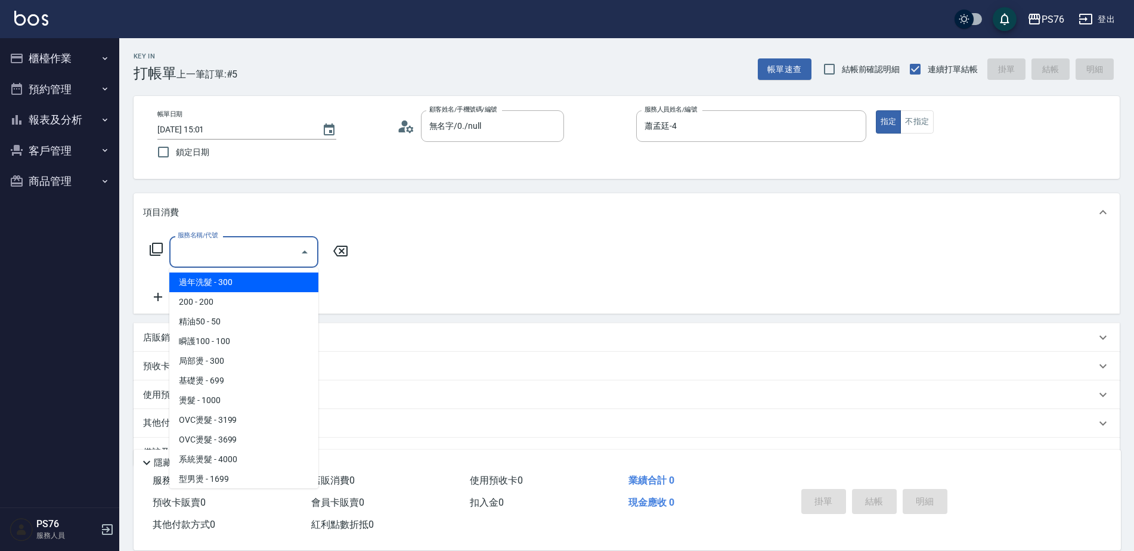
click at [207, 256] on input "服務名稱/代號" at bounding box center [235, 252] width 120 height 21
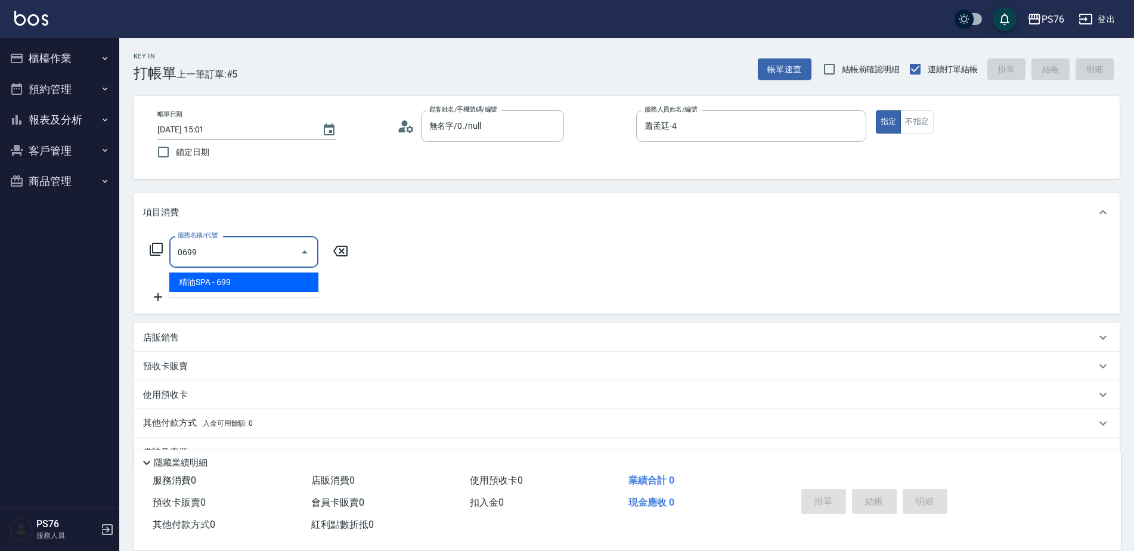
type input "精油SPA(0699)"
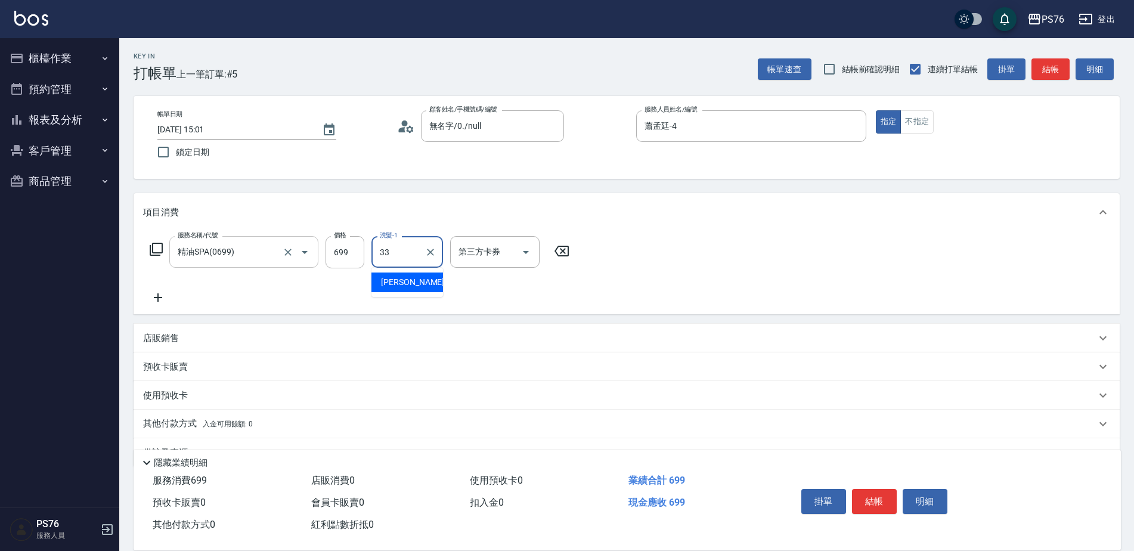
type input "[PERSON_NAME]33"
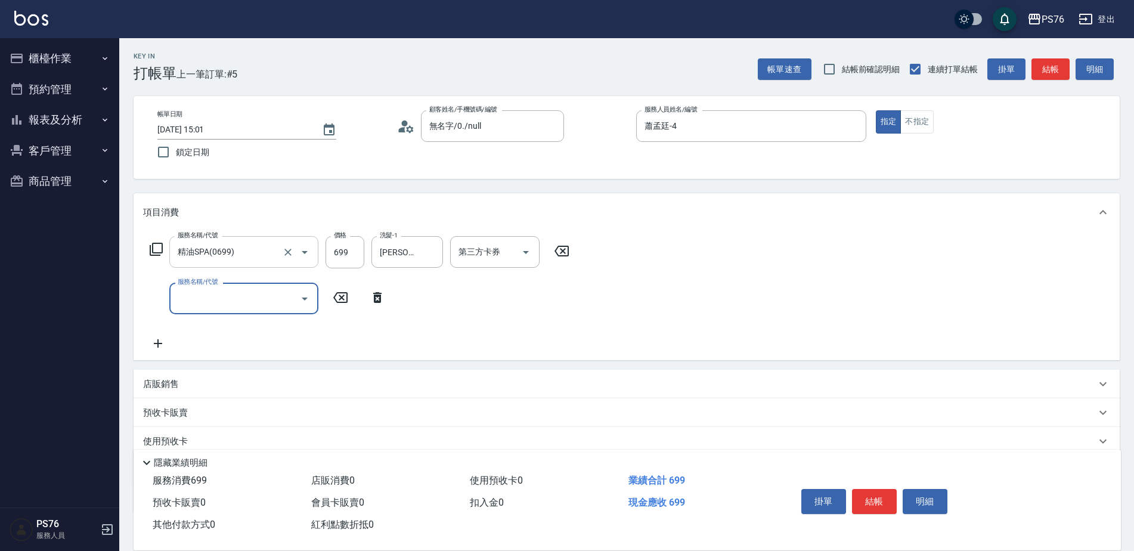
type input "3"
type input "染髮(501)"
type input "1600"
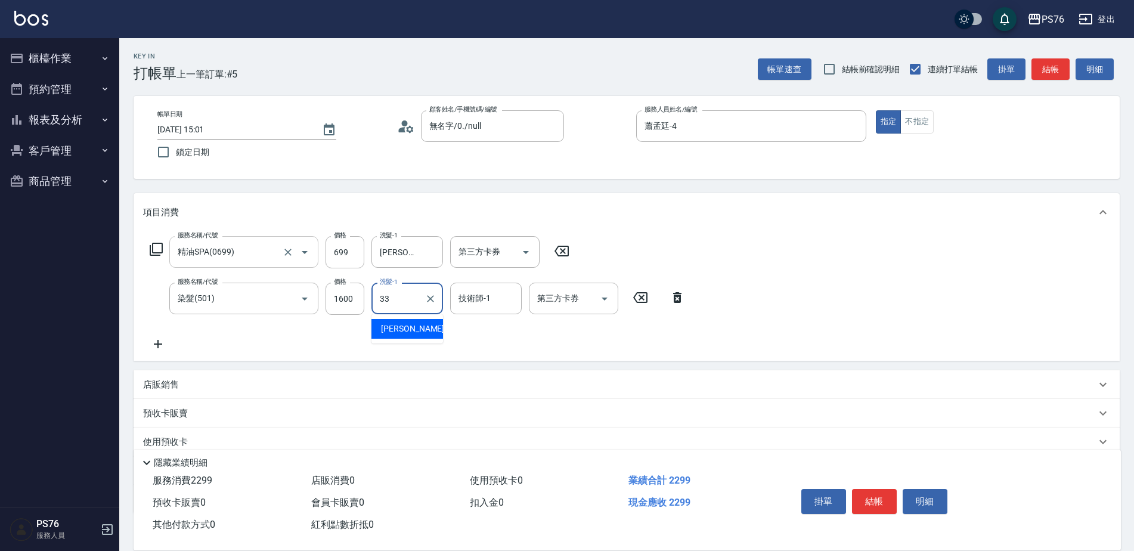
type input "[PERSON_NAME]33"
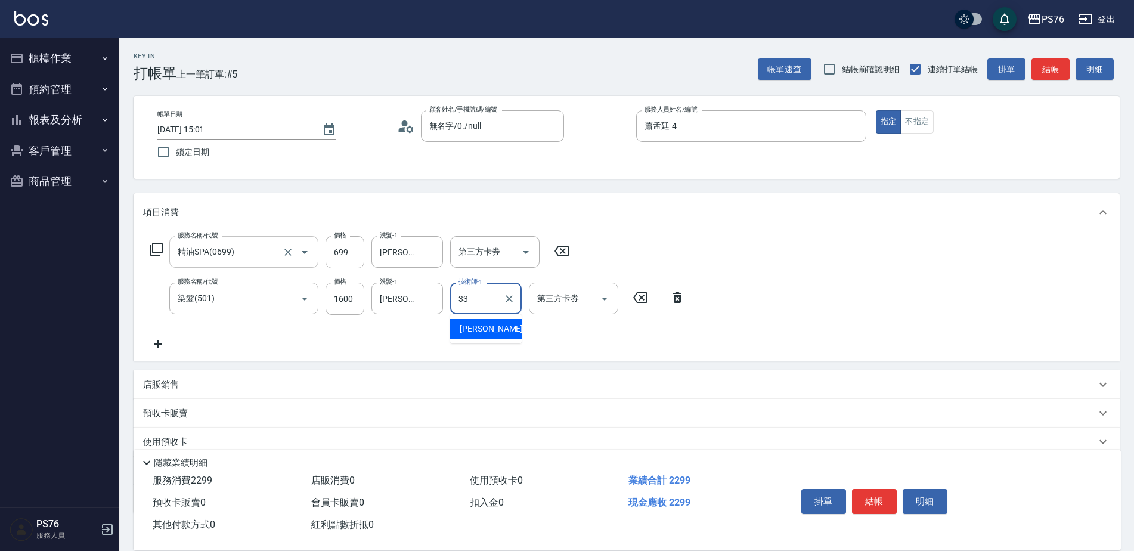
type input "[PERSON_NAME]33"
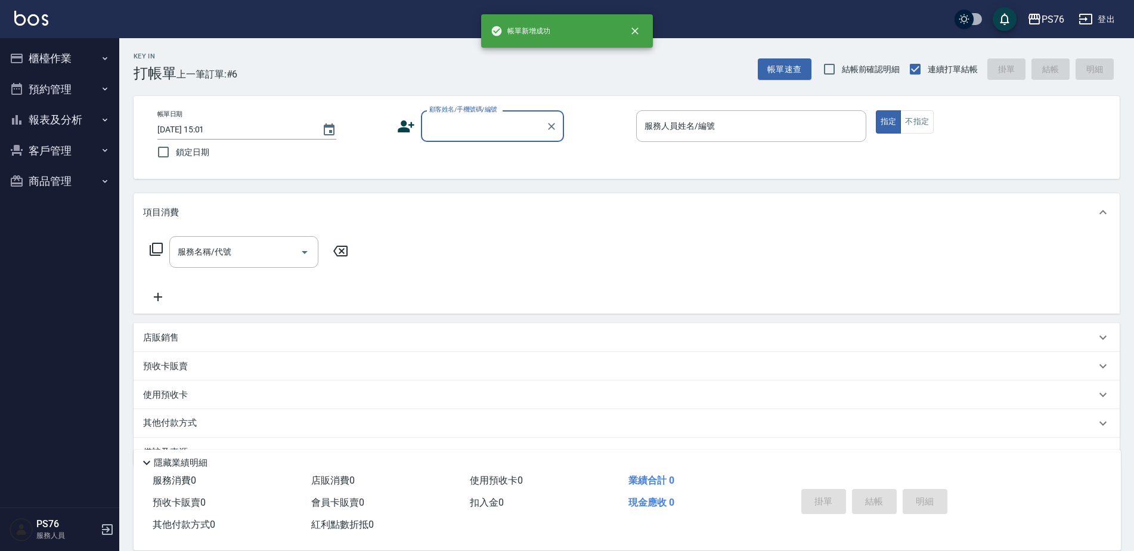
click at [100, 56] on button "櫃檯作業" at bounding box center [60, 58] width 110 height 31
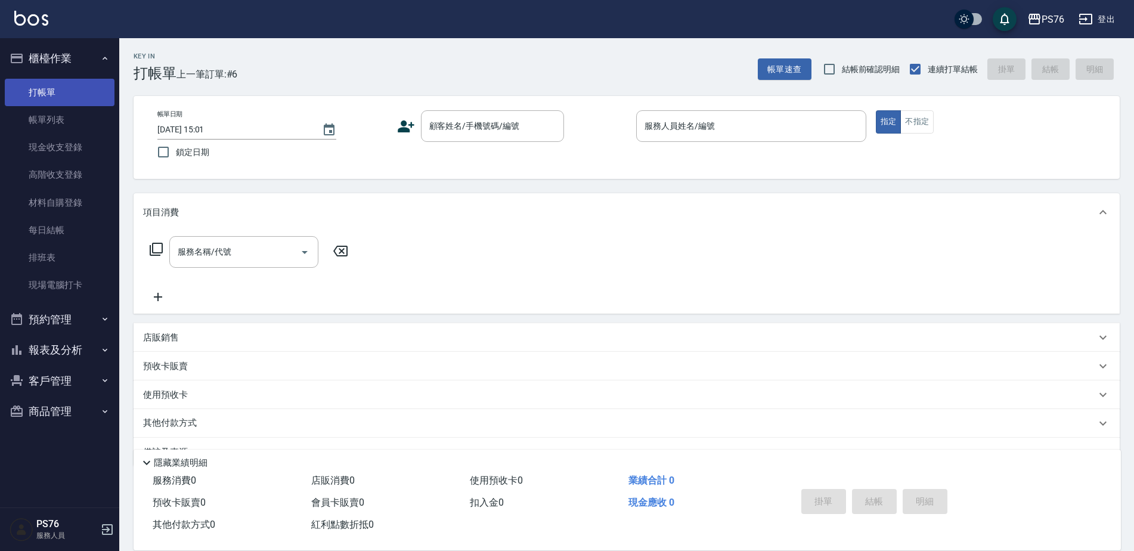
click at [86, 83] on link "打帳單" at bounding box center [60, 92] width 110 height 27
click at [58, 86] on link "打帳單" at bounding box center [60, 92] width 110 height 27
click at [489, 132] on input "顧客姓名/手機號碼/編號" at bounding box center [483, 126] width 115 height 21
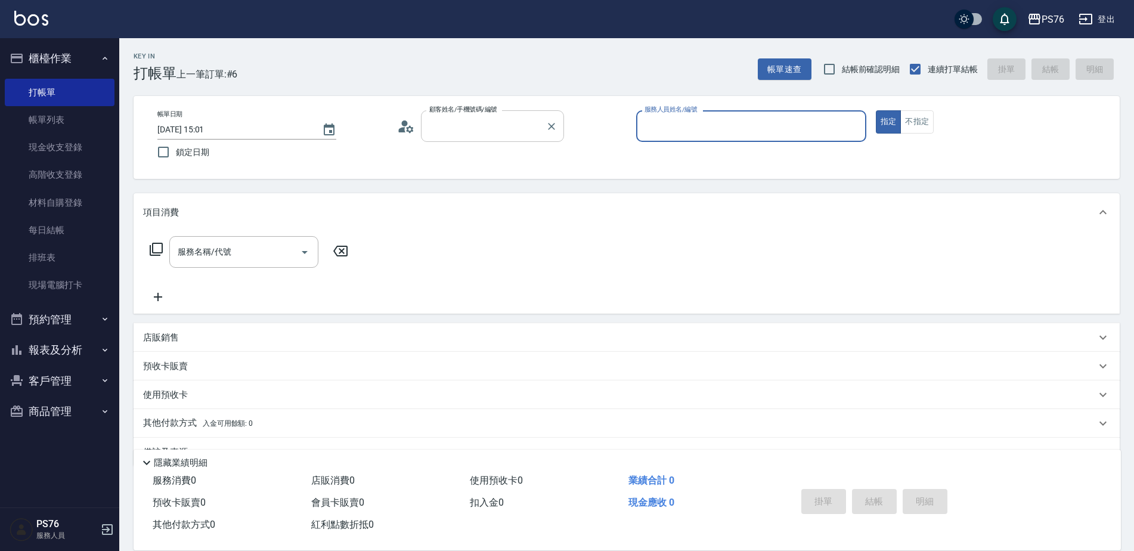
type input "無名字/0./null"
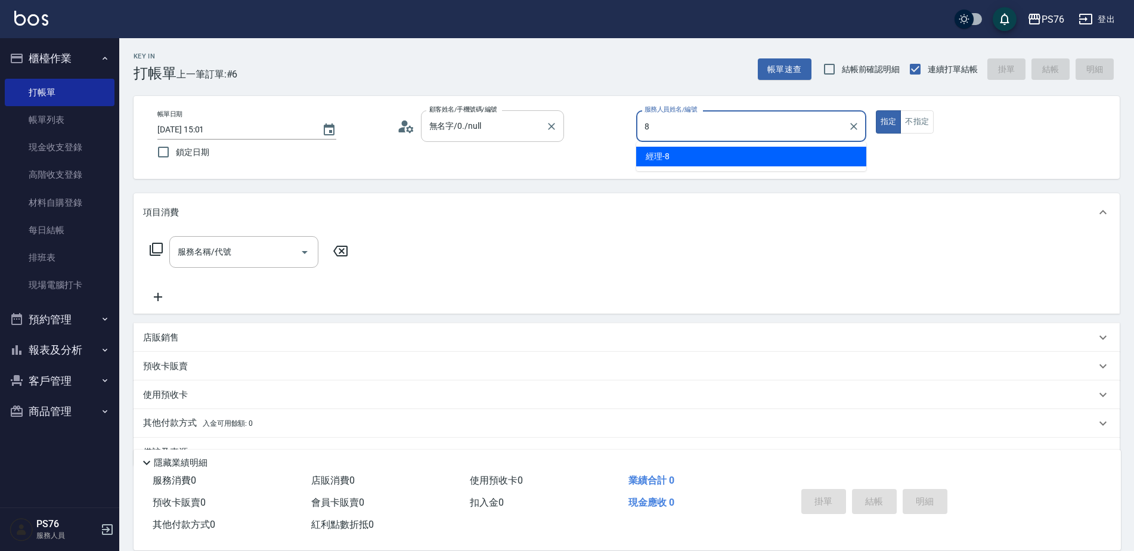
type input "經理-8"
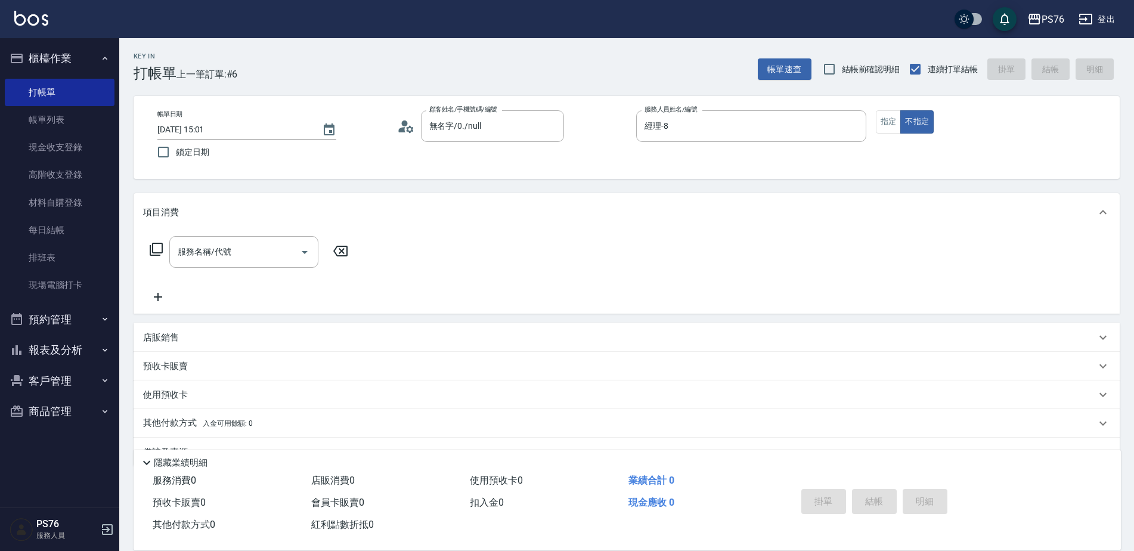
click at [262, 233] on div "服務名稱/代號 服務名稱/代號" at bounding box center [627, 272] width 986 height 82
click at [258, 239] on div "服務名稱/代號" at bounding box center [243, 252] width 149 height 32
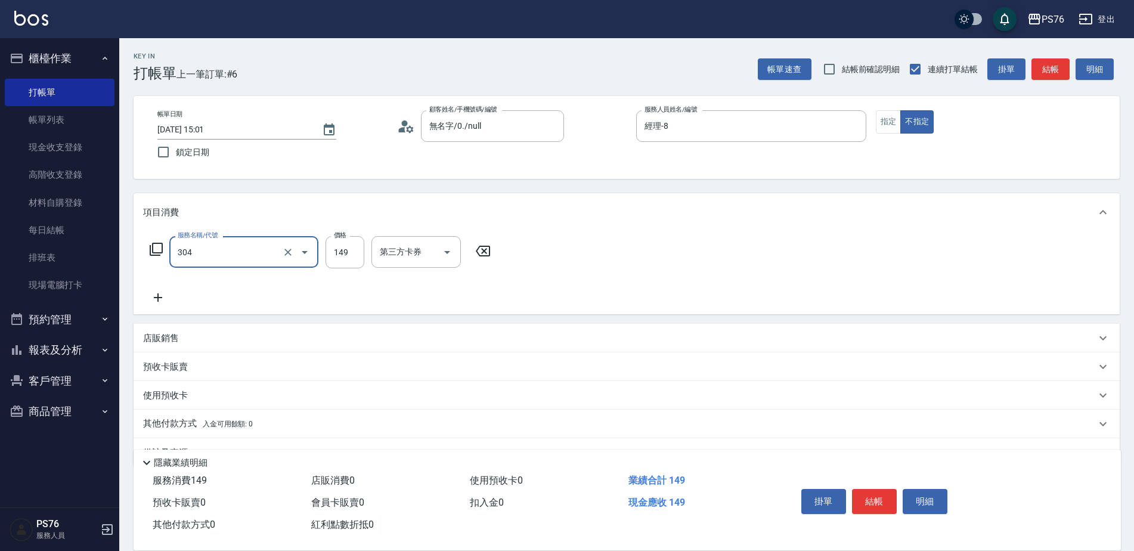
type input "剪髮(304)"
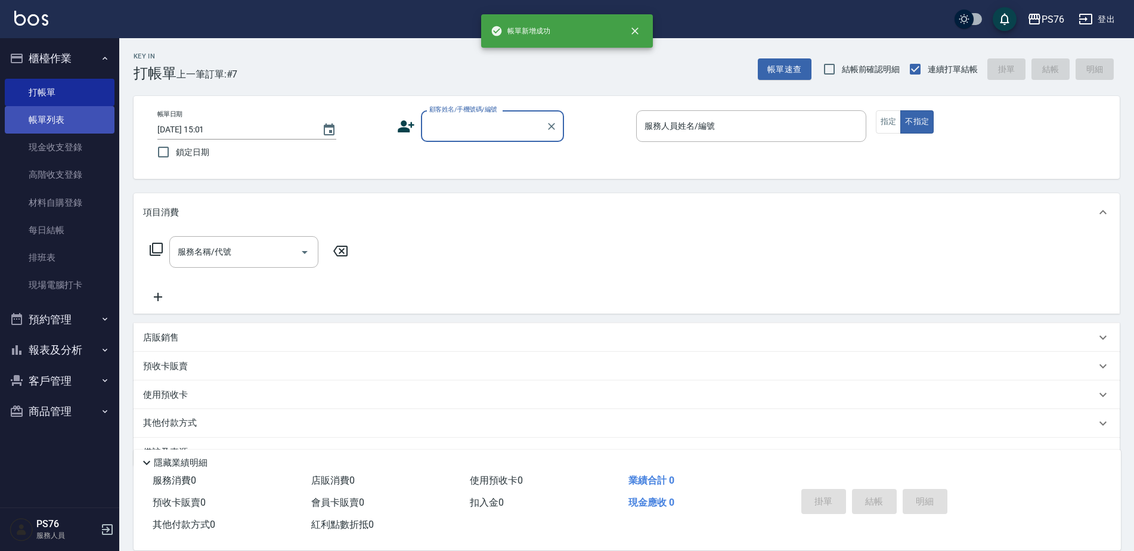
click at [93, 116] on link "帳單列表" at bounding box center [60, 119] width 110 height 27
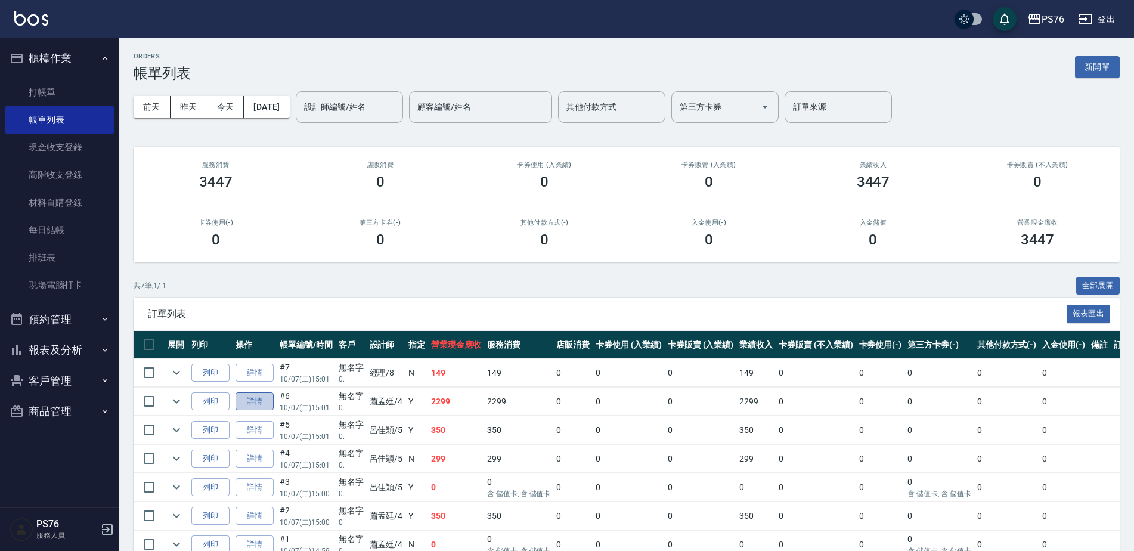
click at [262, 409] on link "詳情" at bounding box center [255, 401] width 38 height 18
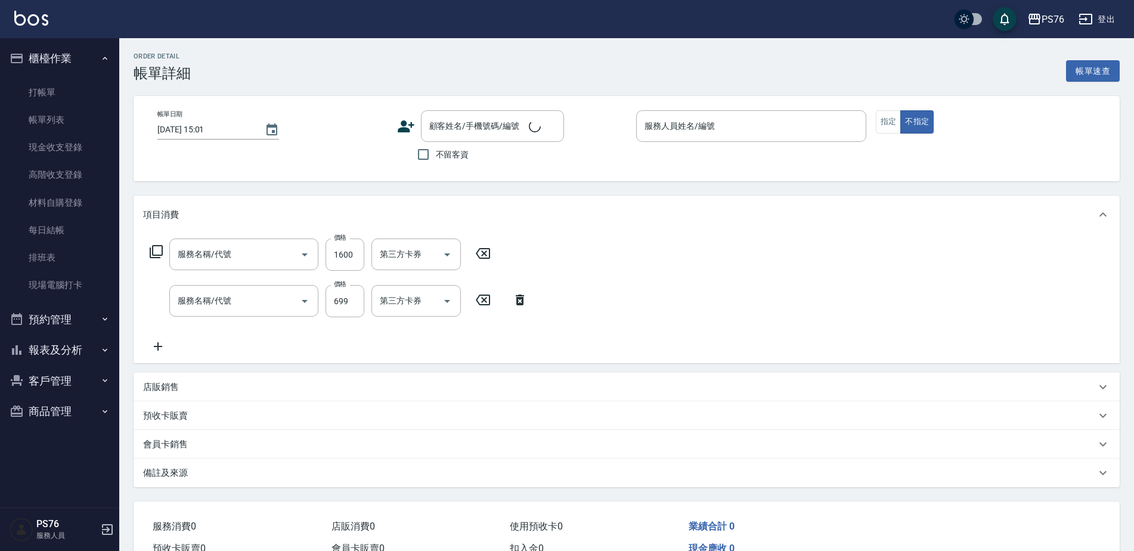
type input "蕭孟廷-4"
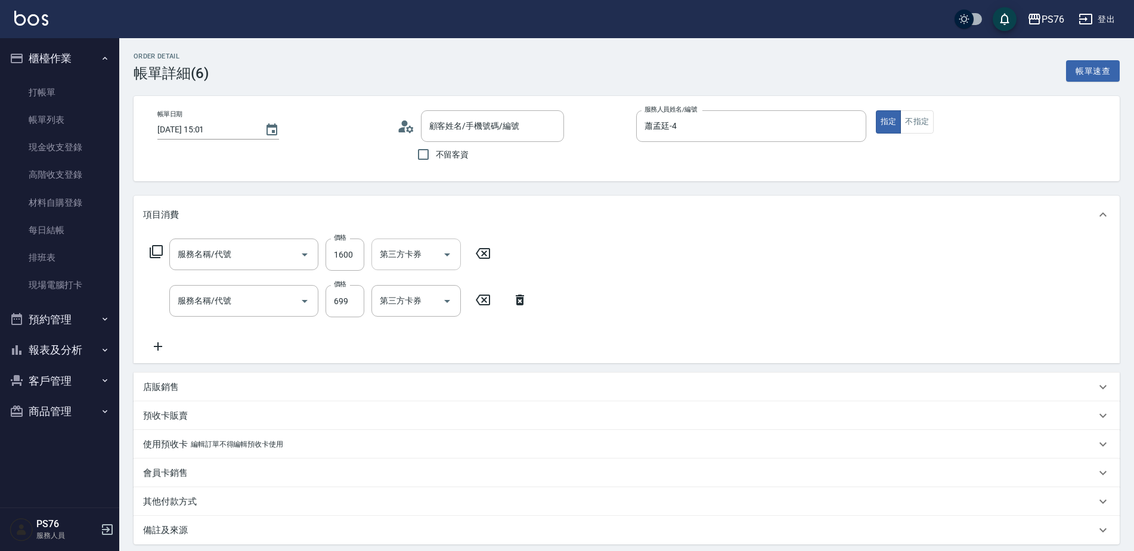
type input "染髮(501)"
type input "精油SPA(0699)"
type input "無名字/0./null"
click at [434, 255] on icon "Clear" at bounding box center [431, 255] width 12 height 12
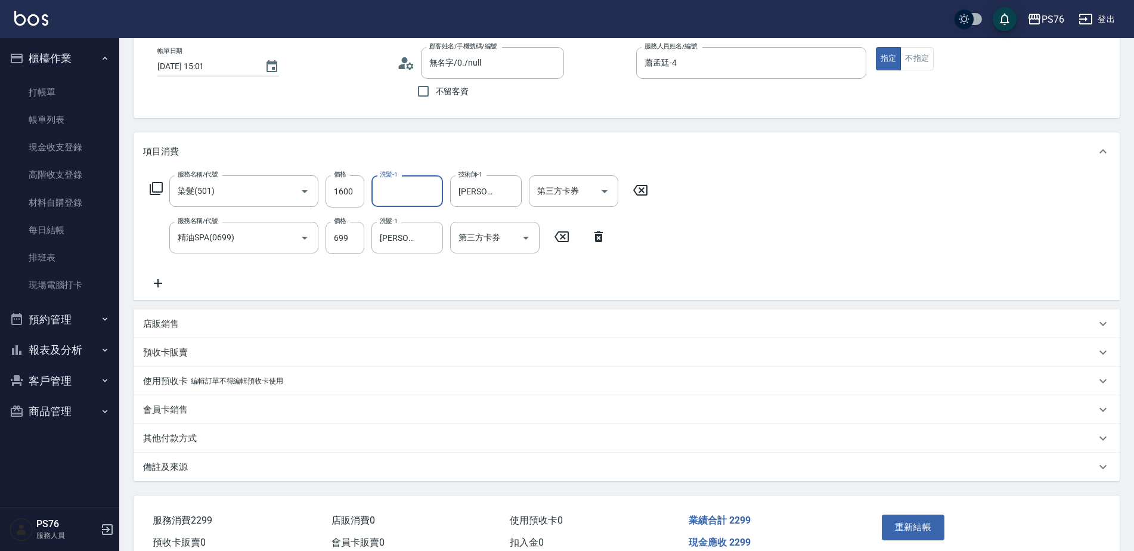
scroll to position [122, 0]
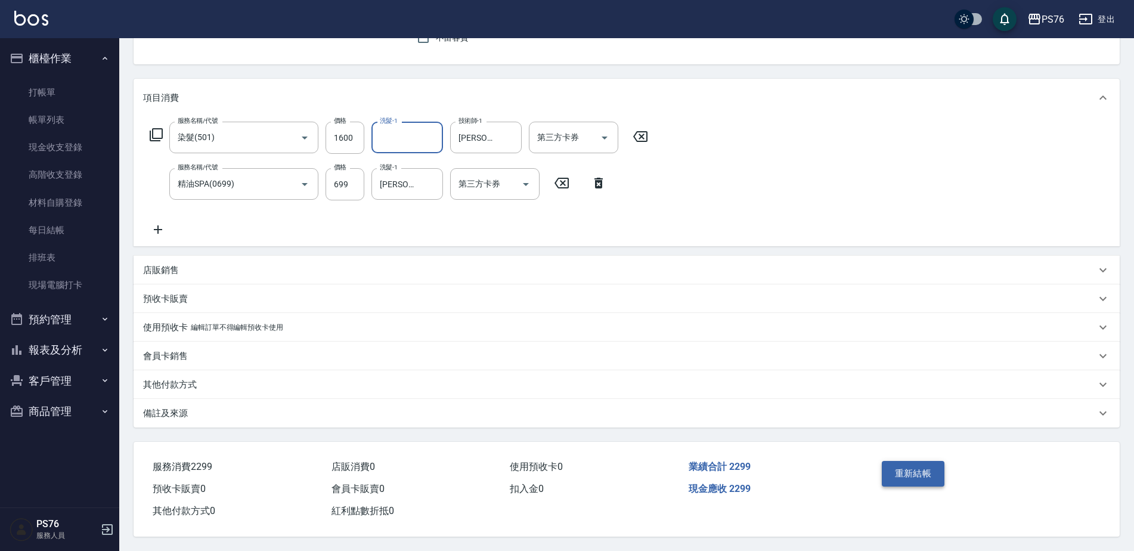
click at [918, 466] on button "重新結帳" at bounding box center [913, 473] width 63 height 25
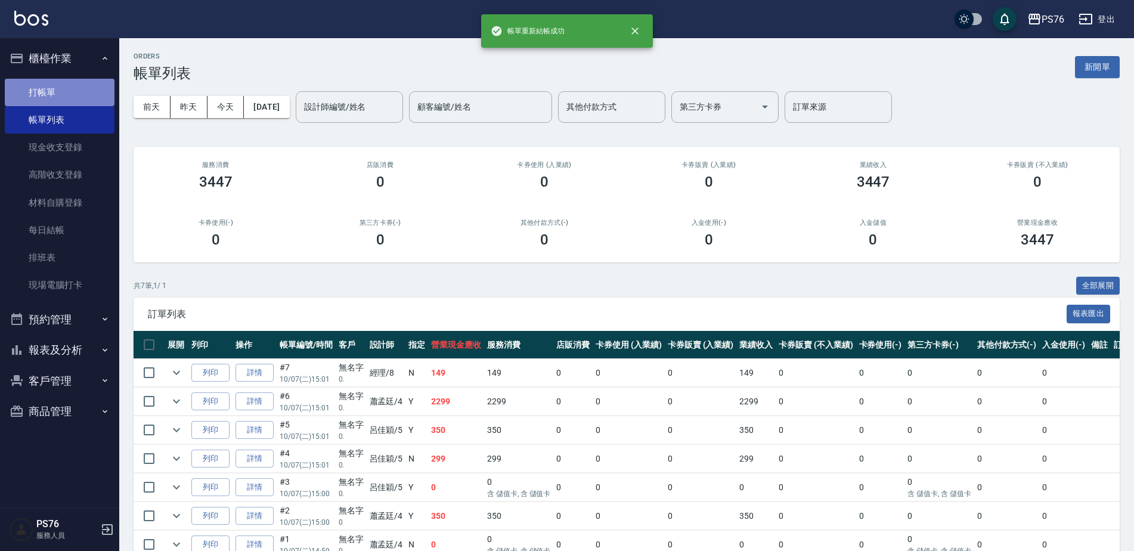
click at [38, 95] on link "打帳單" at bounding box center [60, 92] width 110 height 27
